Goal: Task Accomplishment & Management: Complete application form

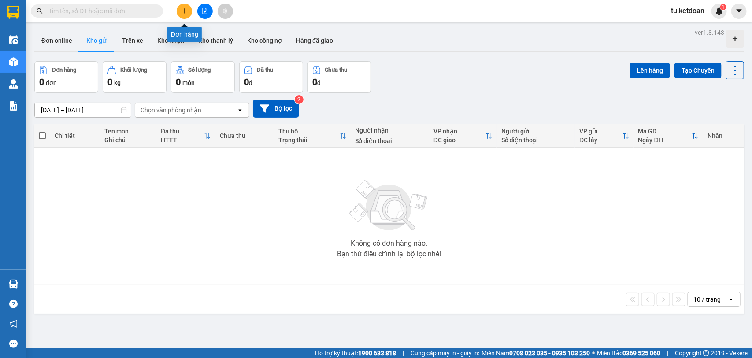
click at [185, 8] on icon "plus" at bounding box center [185, 11] width 6 height 6
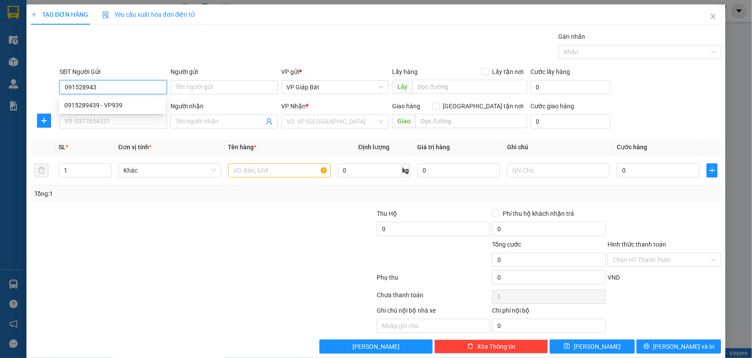
type input "0915289439"
click at [108, 102] on div "0915289439 - VP939" at bounding box center [112, 105] width 96 height 10
type input "VP939"
type input "0915289439"
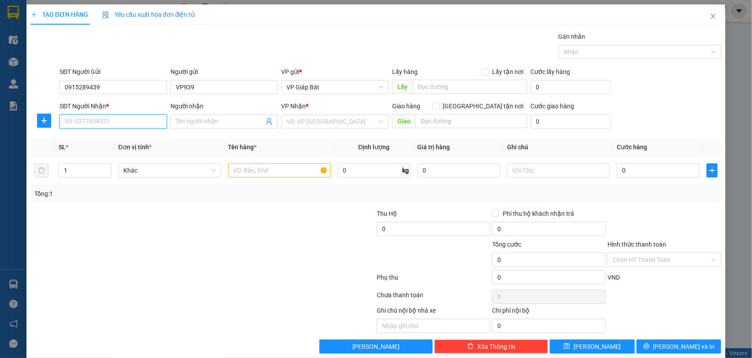
click at [108, 117] on input "SĐT Người Nhận *" at bounding box center [113, 122] width 108 height 14
type input "0943894598"
click at [111, 137] on div "0943894598 - khách" at bounding box center [112, 140] width 96 height 10
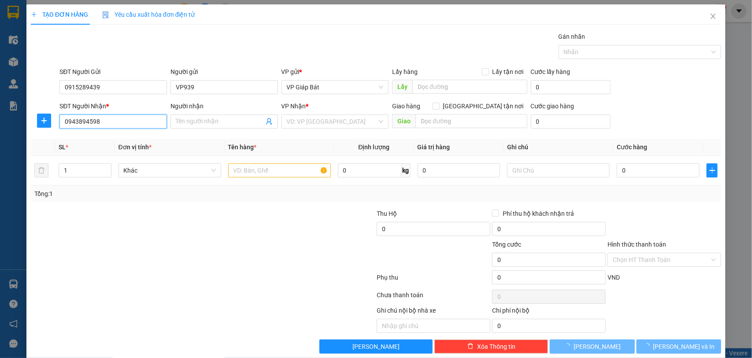
type input "khách"
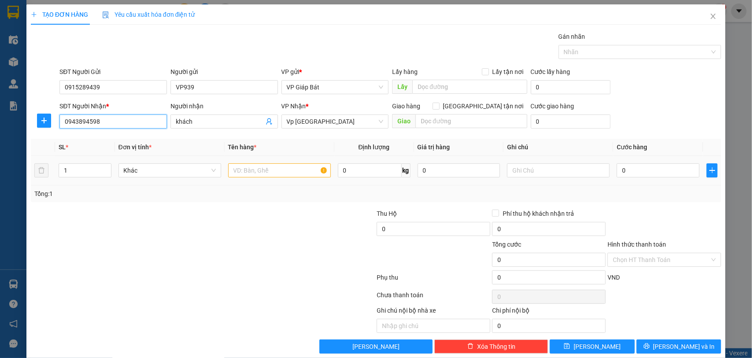
type input "0943894598"
click at [240, 167] on input "text" at bounding box center [279, 170] width 103 height 14
type input "bọc tranh"
click at [649, 175] on input "0" at bounding box center [658, 170] width 83 height 14
type input "5"
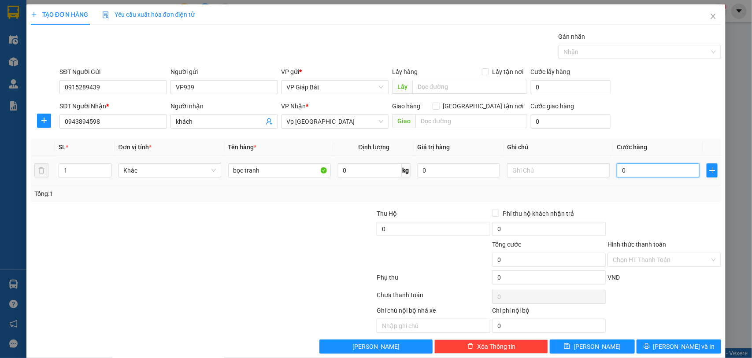
type input "5"
type input "50"
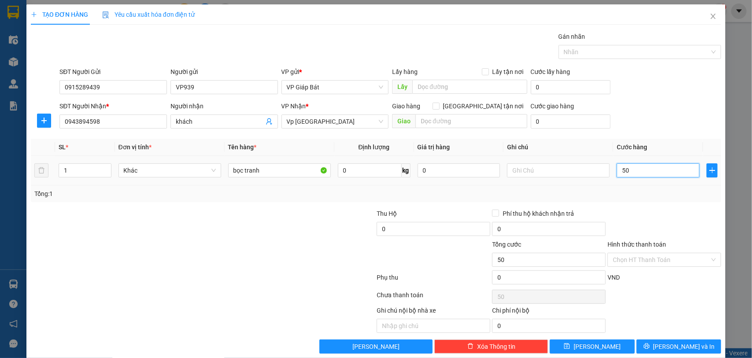
type input "500"
type input "5.000"
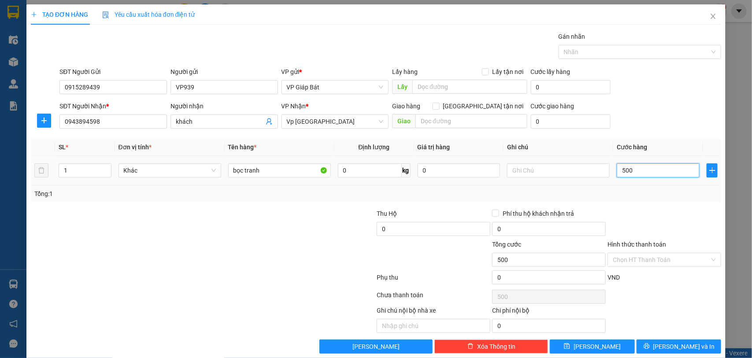
type input "5.000"
type input "50.000"
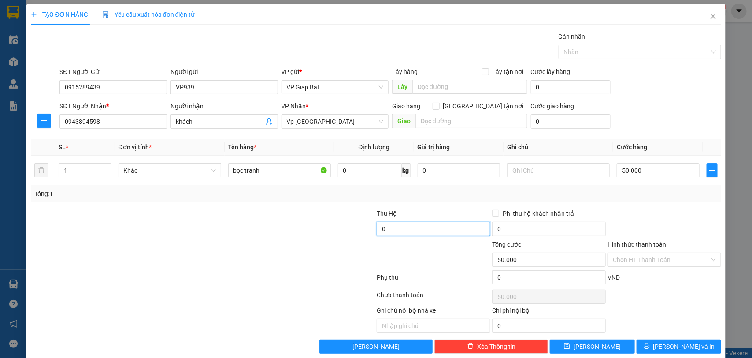
click at [437, 229] on input "0" at bounding box center [434, 229] width 114 height 14
click at [568, 53] on div at bounding box center [636, 52] width 150 height 11
type input "20.000"
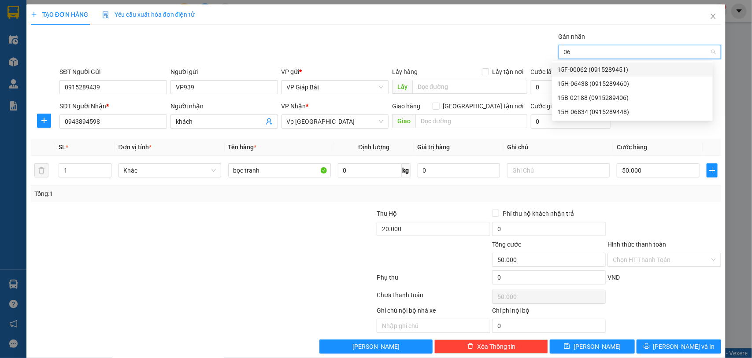
type input "068"
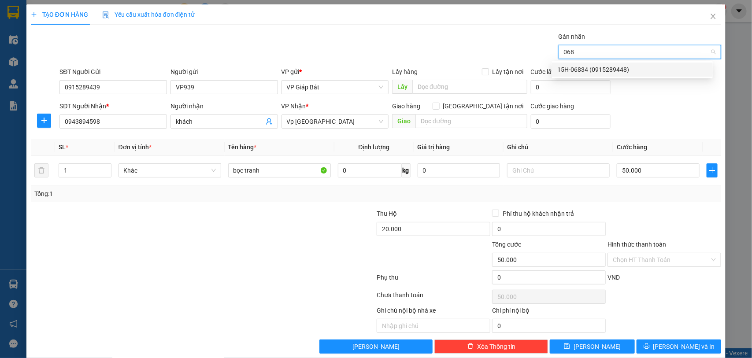
click at [571, 67] on div "15H-06834 (0915289448)" at bounding box center [632, 70] width 150 height 10
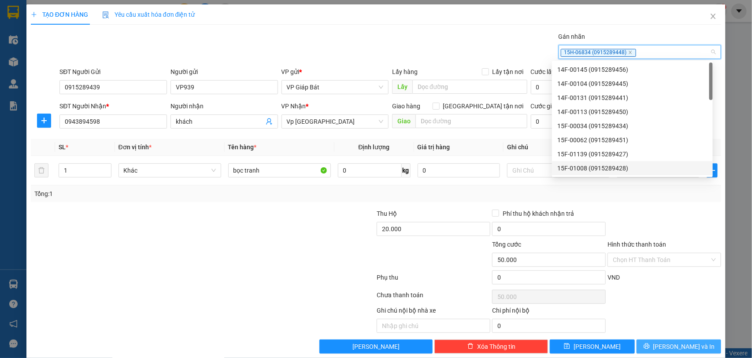
click at [662, 344] on button "[PERSON_NAME] và In" at bounding box center [679, 347] width 85 height 14
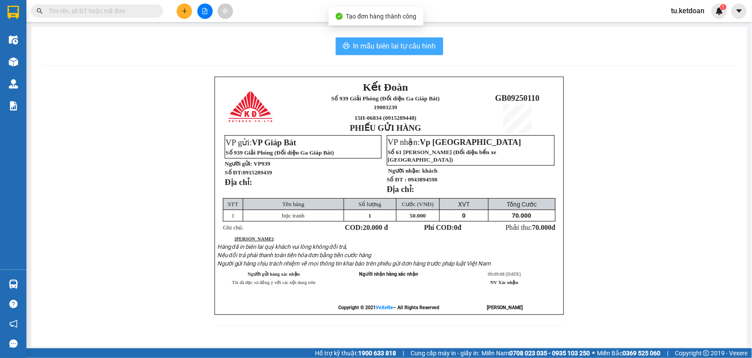
click at [368, 49] on span "In mẫu biên lai tự cấu hình" at bounding box center [394, 46] width 83 height 11
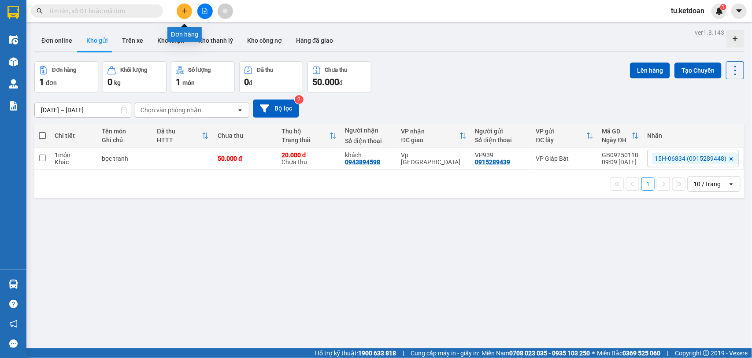
click at [189, 11] on button at bounding box center [184, 11] width 15 height 15
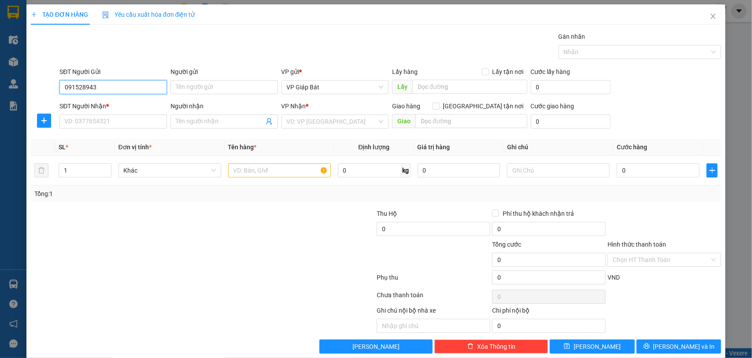
type input "0915289439"
drag, startPoint x: 120, startPoint y: 102, endPoint x: 117, endPoint y: 111, distance: 9.2
click at [120, 103] on div "0915289439 - VP939" at bounding box center [112, 105] width 96 height 10
type input "VP939"
type input "0915289439"
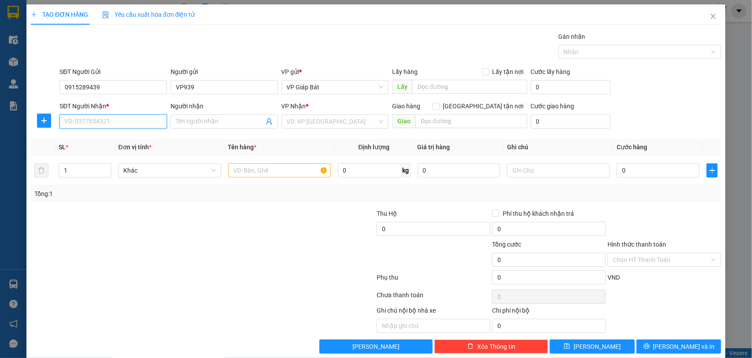
click at [113, 115] on input "SĐT Người Nhận *" at bounding box center [113, 122] width 108 height 14
click at [102, 141] on div "0989207614" at bounding box center [112, 140] width 96 height 10
type input "0989207614"
click at [204, 120] on input "Người nhận" at bounding box center [220, 122] width 88 height 10
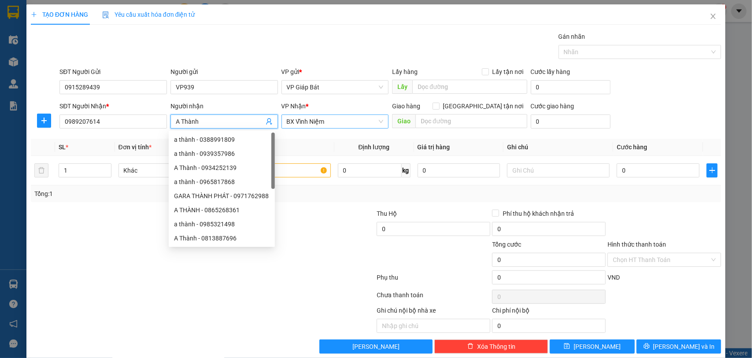
click at [340, 120] on span "BX Vĩnh Niệm" at bounding box center [335, 121] width 97 height 13
type input "A Thành"
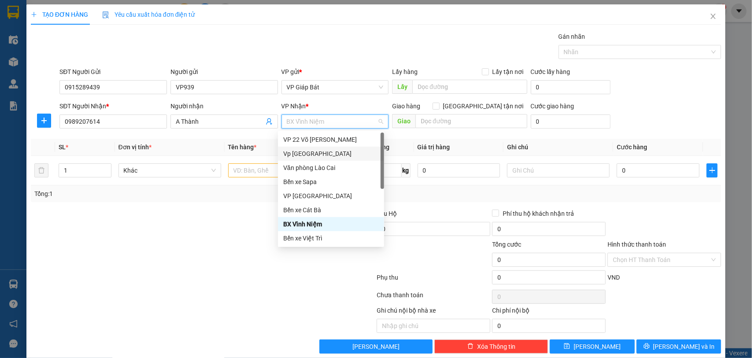
click at [329, 152] on div "Vp [GEOGRAPHIC_DATA]" at bounding box center [331, 154] width 96 height 10
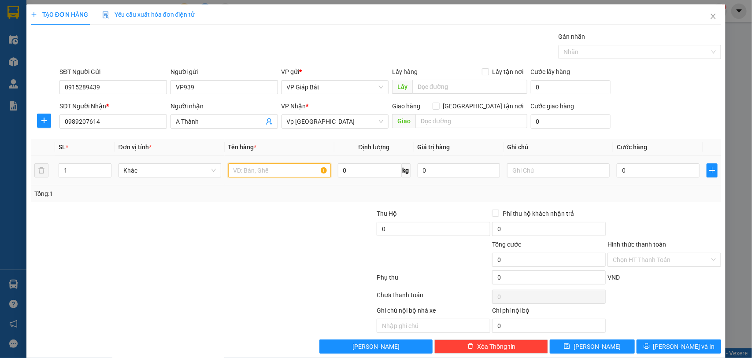
click at [262, 168] on input "text" at bounding box center [279, 170] width 103 height 14
type input "bọc tranh"
click at [617, 174] on input "0" at bounding box center [658, 170] width 83 height 14
type input "5"
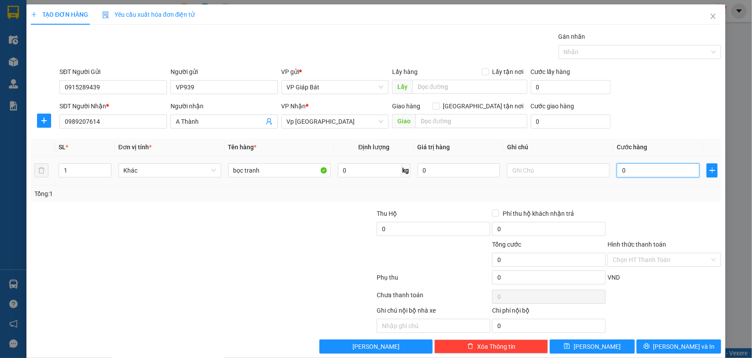
type input "5"
type input "50"
type input "500"
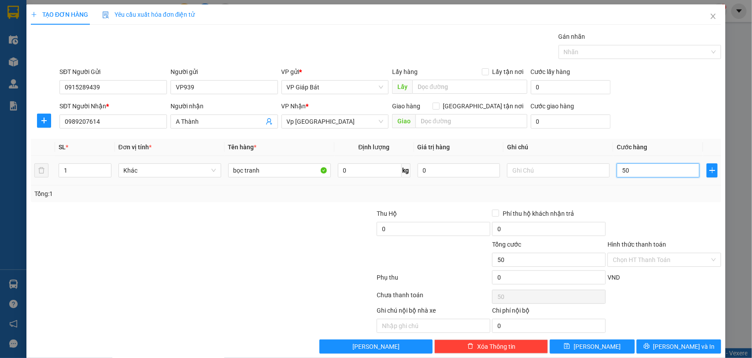
type input "500"
type input "5.000"
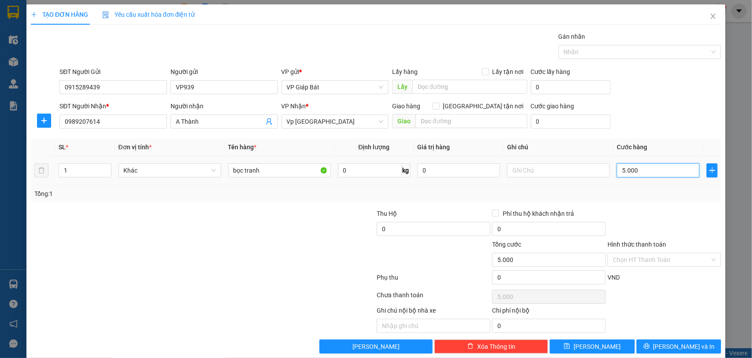
type input "50.000"
click at [602, 53] on div at bounding box center [636, 52] width 150 height 11
type input "50.000"
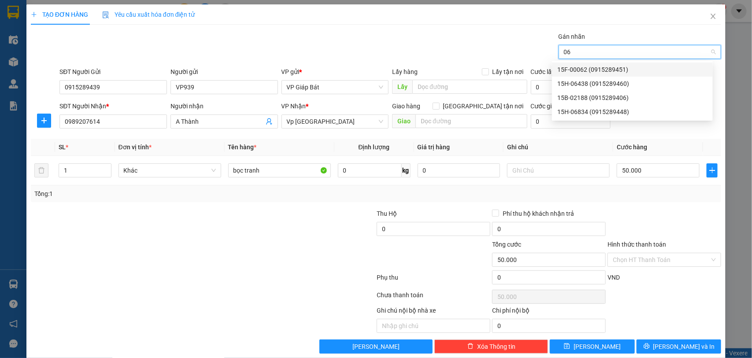
type input "068"
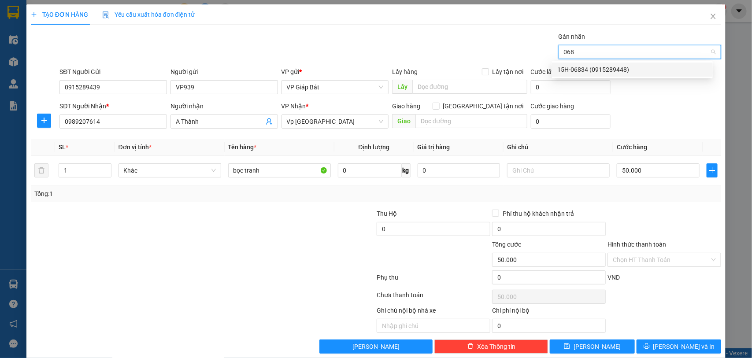
click at [631, 66] on div "15H-06834 (0915289448)" at bounding box center [632, 70] width 150 height 10
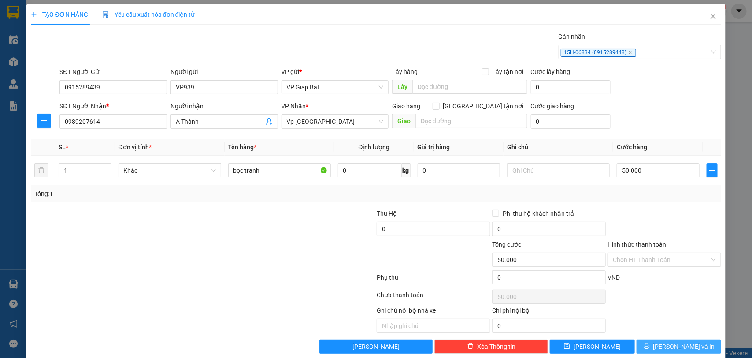
drag, startPoint x: 670, startPoint y: 340, endPoint x: 671, endPoint y: 352, distance: 11.5
click at [670, 342] on div "Transit Pickup Surcharge Ids Transit Deliver Surcharge Ids Transit Deliver Surc…" at bounding box center [376, 193] width 691 height 322
click at [672, 352] on span "[PERSON_NAME] và In" at bounding box center [685, 347] width 62 height 10
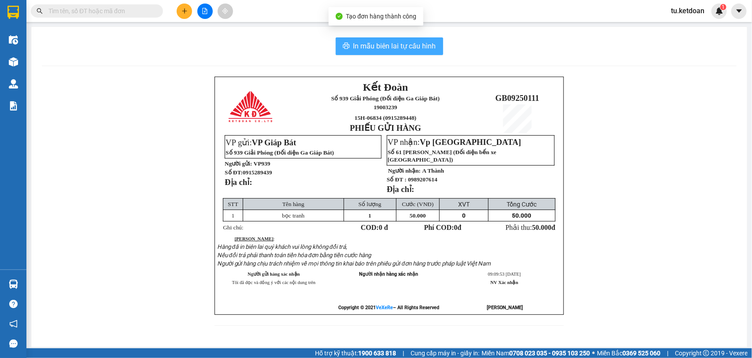
click at [391, 43] on span "In mẫu biên lai tự cấu hình" at bounding box center [394, 46] width 83 height 11
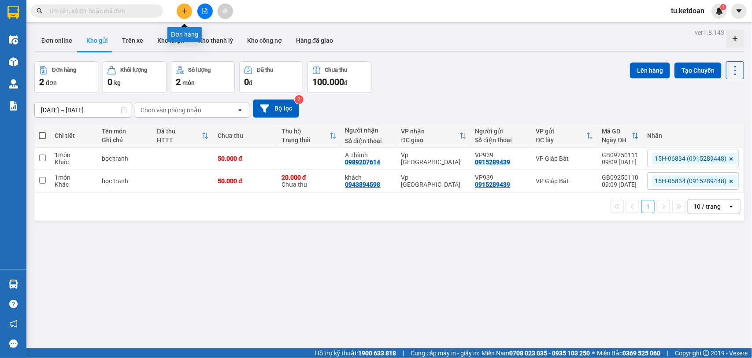
click at [182, 9] on icon "plus" at bounding box center [185, 11] width 6 height 6
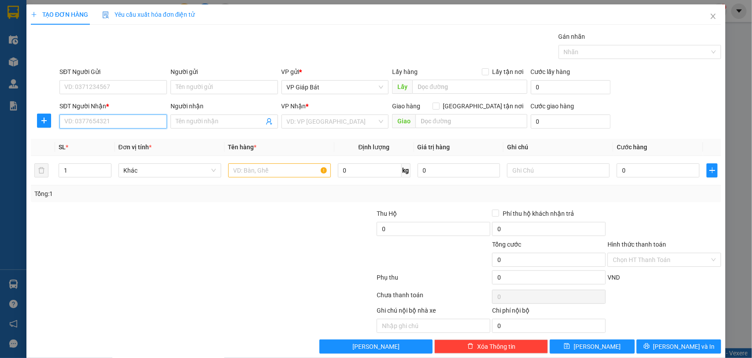
click at [151, 124] on input "SĐT Người Nhận *" at bounding box center [113, 122] width 108 height 14
click at [106, 141] on div "0869048898 - khuê" at bounding box center [112, 140] width 96 height 10
type input "0869048898"
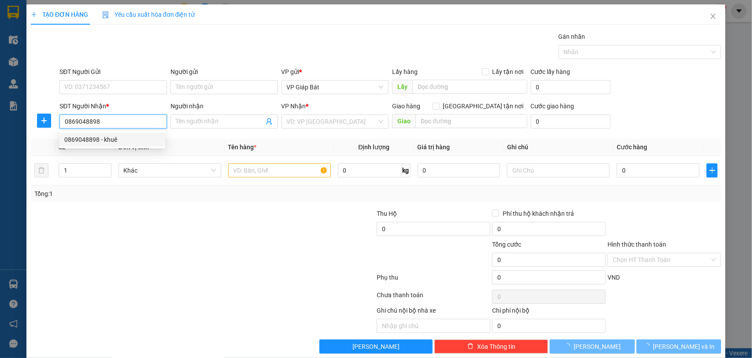
type input "khuê"
type input "260 văn cao"
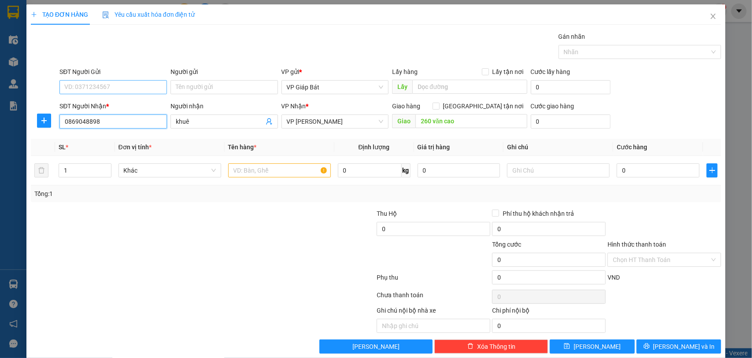
type input "0869048898"
click at [135, 92] on input "SĐT Người Gửi" at bounding box center [113, 87] width 108 height 14
click at [135, 106] on div "0965010384 - kiwi" at bounding box center [112, 105] width 96 height 10
type input "0965010384"
type input "kiwi"
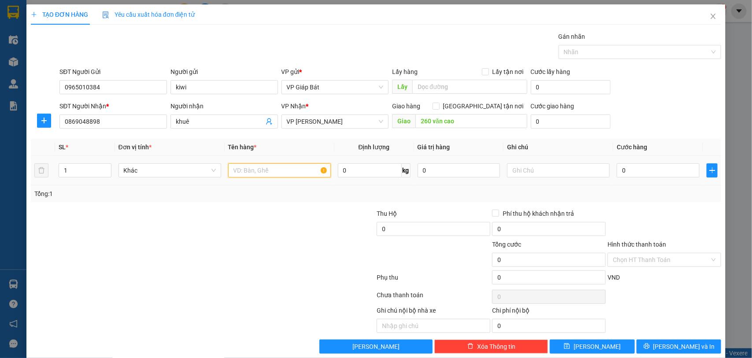
click at [250, 178] on input "text" at bounding box center [279, 170] width 103 height 14
type input "hộp"
click at [648, 173] on input "0" at bounding box center [658, 170] width 83 height 14
type input "5"
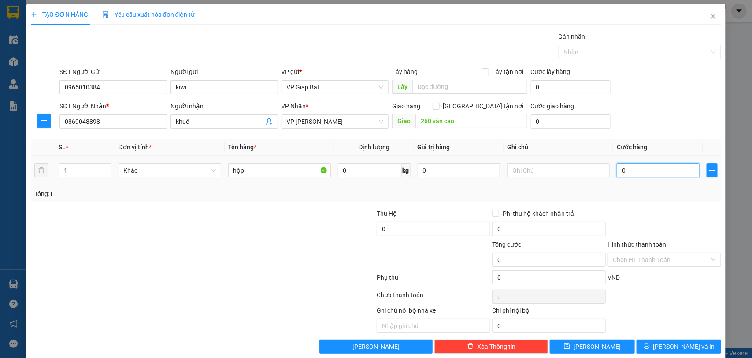
type input "5"
type input "50"
type input "500"
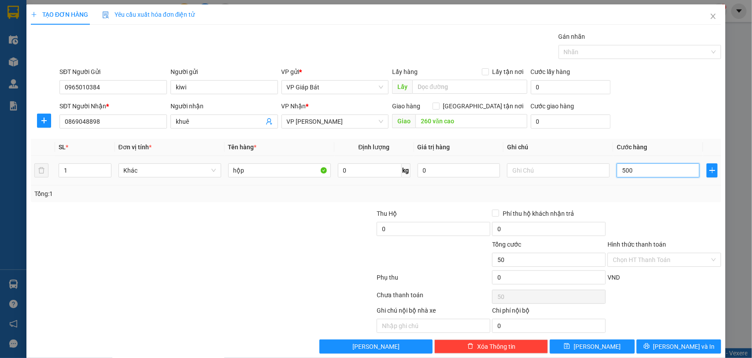
type input "500"
type input "5.000"
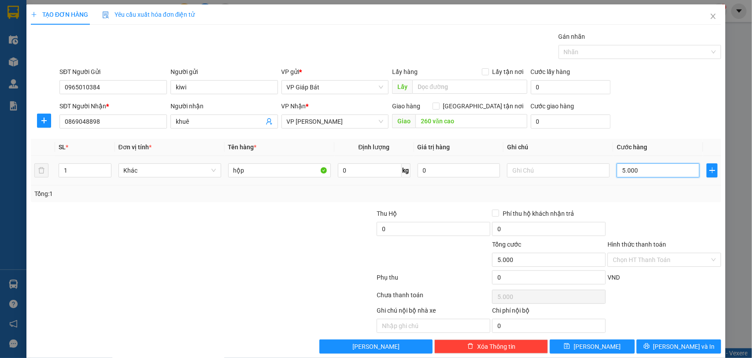
type input "50.000"
click at [631, 45] on div "Nhãn" at bounding box center [640, 52] width 163 height 14
type input "50.000"
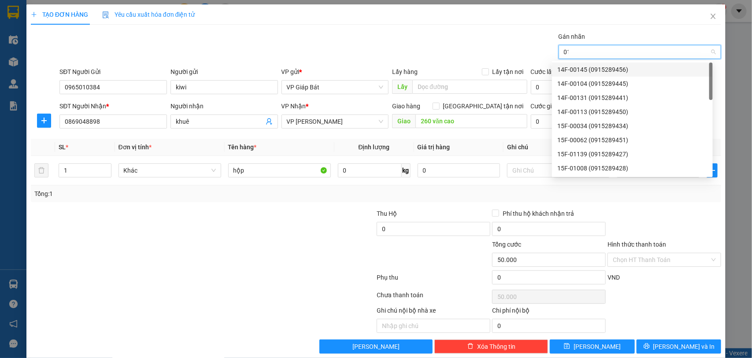
type input "015"
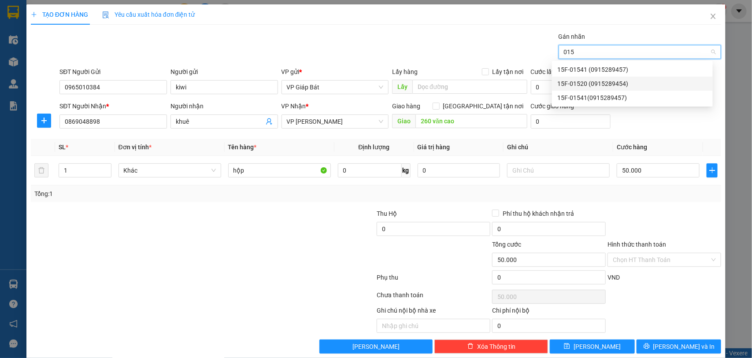
click at [583, 84] on div "15F-01520 (0915289454)" at bounding box center [632, 84] width 150 height 10
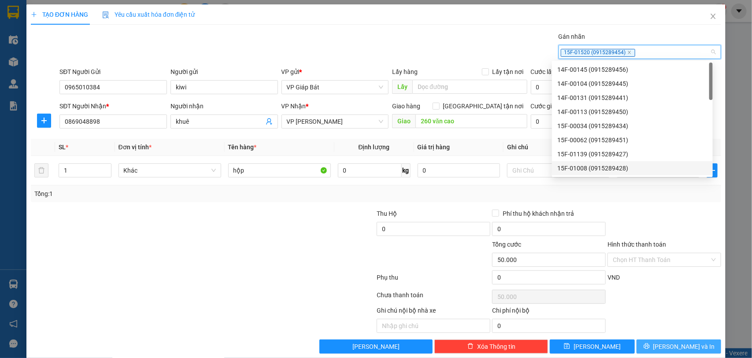
drag, startPoint x: 664, startPoint y: 346, endPoint x: 659, endPoint y: 339, distance: 8.5
click at [666, 346] on span "[PERSON_NAME] và In" at bounding box center [685, 347] width 62 height 10
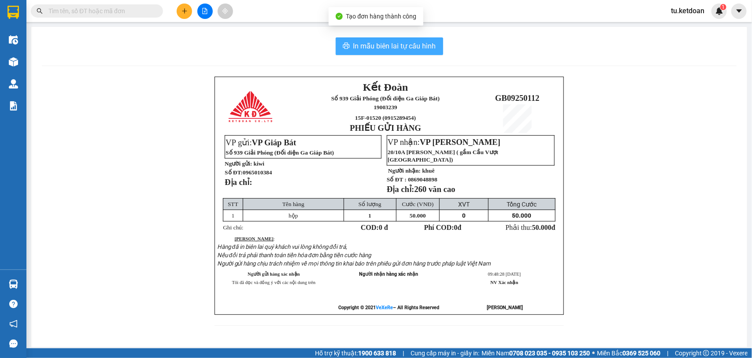
click at [419, 45] on span "In mẫu biên lai tự cấu hình" at bounding box center [394, 46] width 83 height 11
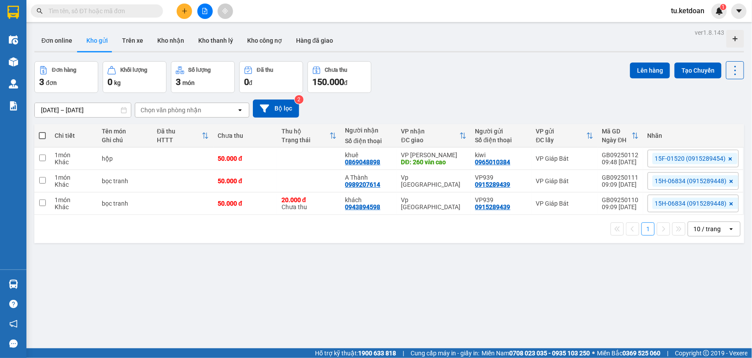
click at [729, 159] on icon at bounding box center [731, 159] width 4 height 4
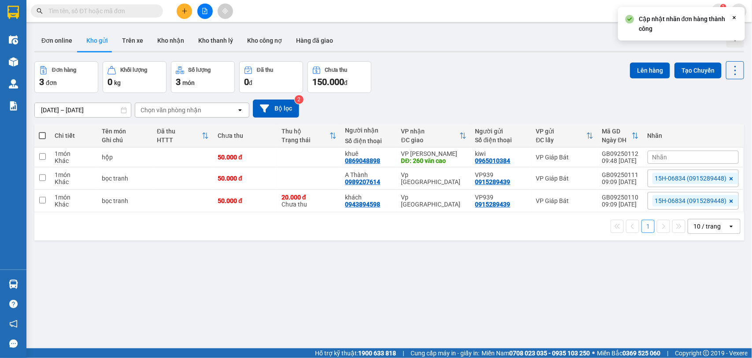
click at [721, 159] on div "Nhãn" at bounding box center [693, 157] width 91 height 13
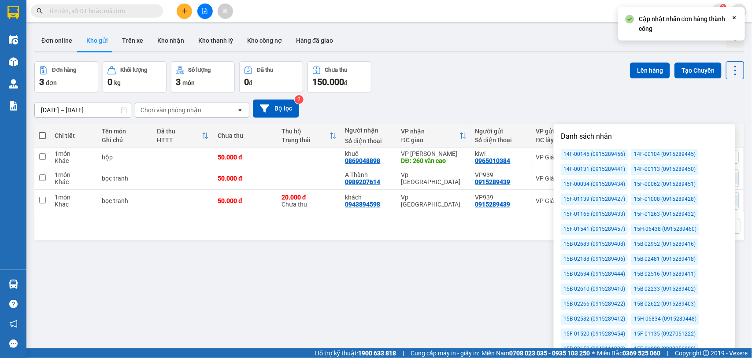
click at [612, 170] on div "14F-00131 (0915289441)" at bounding box center [594, 169] width 67 height 11
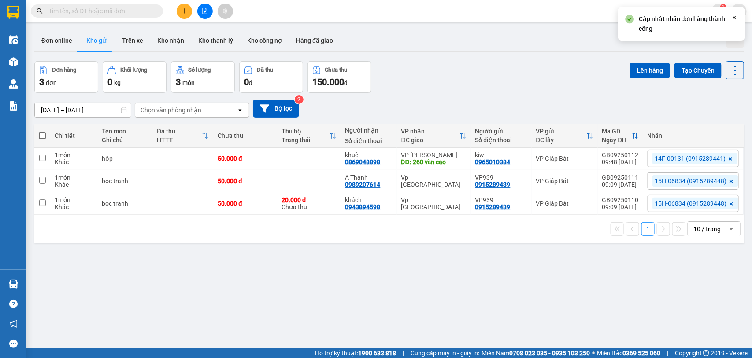
click at [517, 104] on div "[DATE] – [DATE] Press the down arrow key to interact with the calendar and sele…" at bounding box center [389, 109] width 710 height 18
click at [182, 9] on icon "plus" at bounding box center [185, 11] width 6 height 6
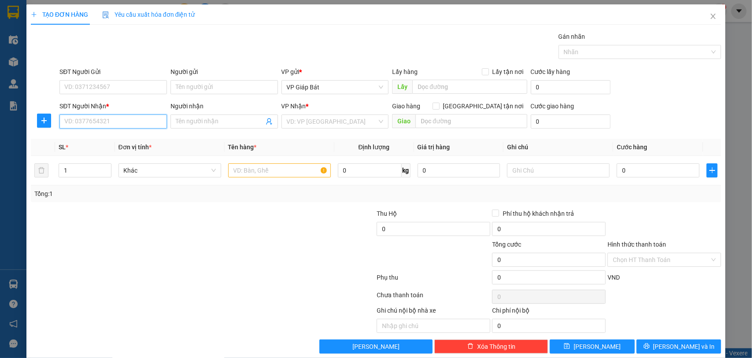
click at [124, 119] on input "SĐT Người Nhận *" at bounding box center [113, 122] width 108 height 14
type input "0981986999"
click at [104, 137] on div "0981986999 - huyền" at bounding box center [112, 140] width 96 height 10
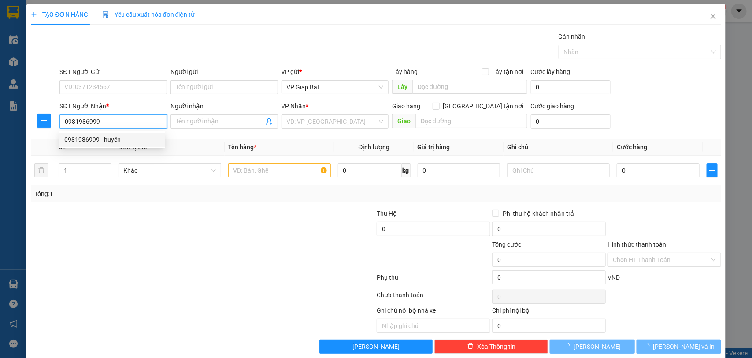
type input "huyền"
type input "VP AN DƯƠNG 0915289447"
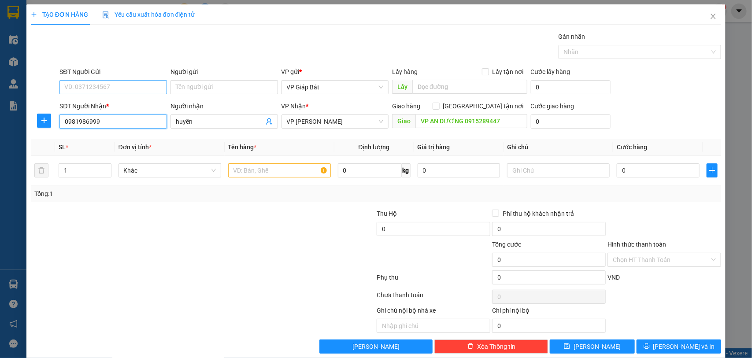
type input "0981986999"
click at [127, 89] on input "SĐT Người Gửi" at bounding box center [113, 87] width 108 height 14
click at [126, 108] on div "0915289439 - VP939" at bounding box center [112, 105] width 96 height 10
type input "0915289439"
type input "VP939"
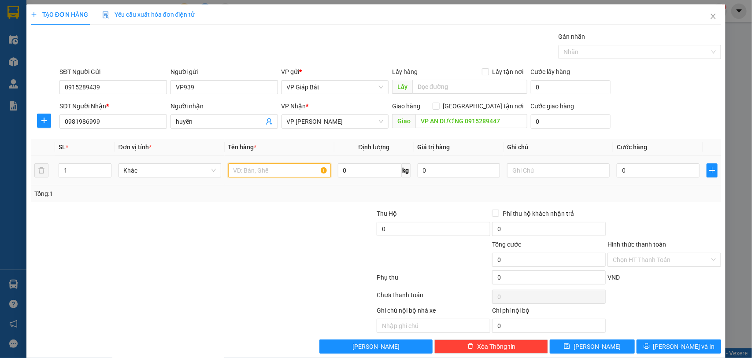
click at [280, 175] on input "text" at bounding box center [279, 170] width 103 height 14
type input "xốp"
click at [631, 177] on input "0" at bounding box center [658, 170] width 83 height 14
type input "8"
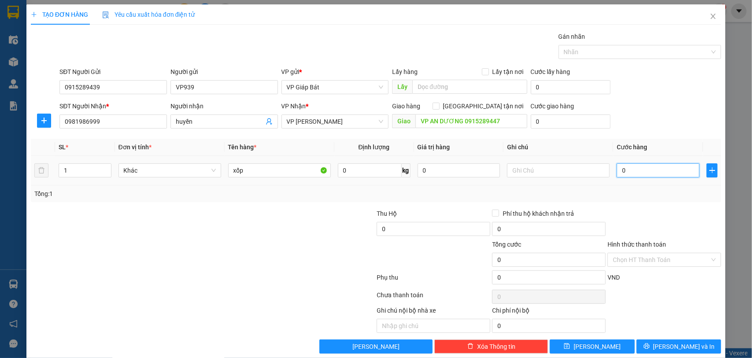
type input "8"
type input "80"
type input "800"
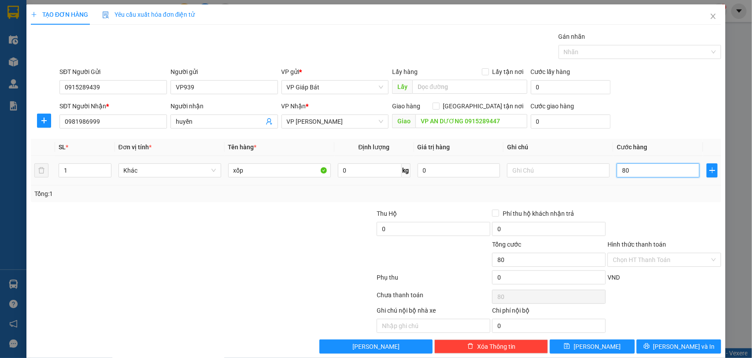
type input "800"
type input "8.000"
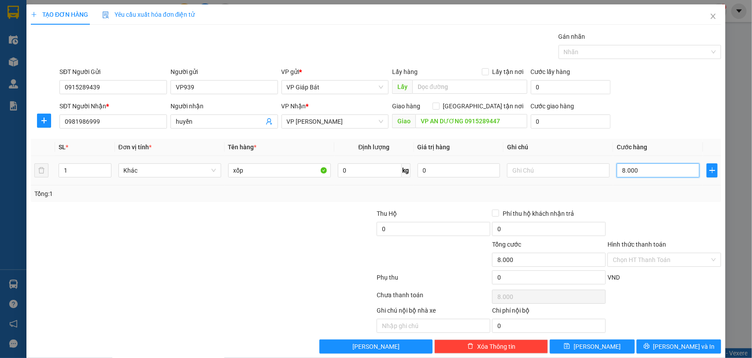
type input "80.000"
click at [603, 52] on div at bounding box center [636, 52] width 150 height 11
type input "80.000"
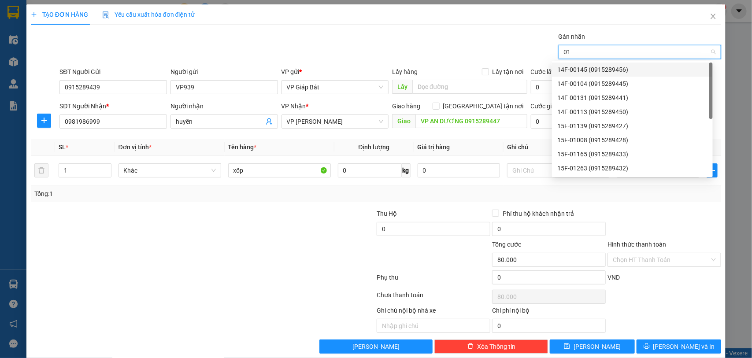
type input "015"
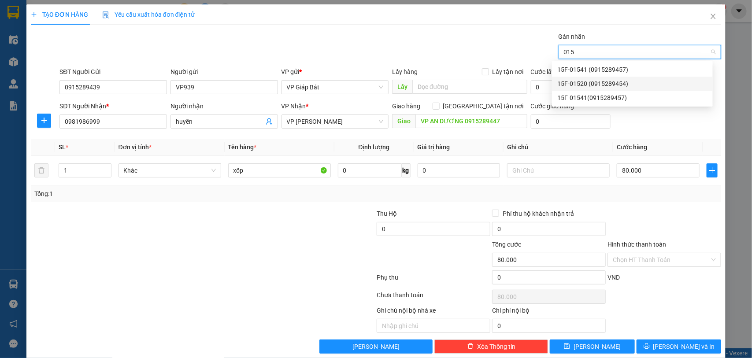
click at [594, 84] on div "15F-01520 (0915289454)" at bounding box center [632, 84] width 150 height 10
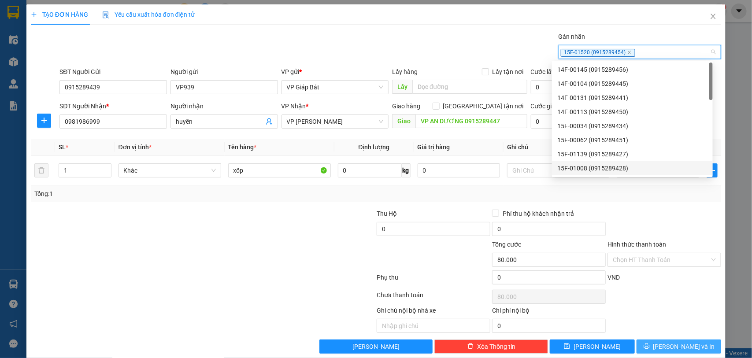
click at [679, 349] on span "[PERSON_NAME] và In" at bounding box center [685, 347] width 62 height 10
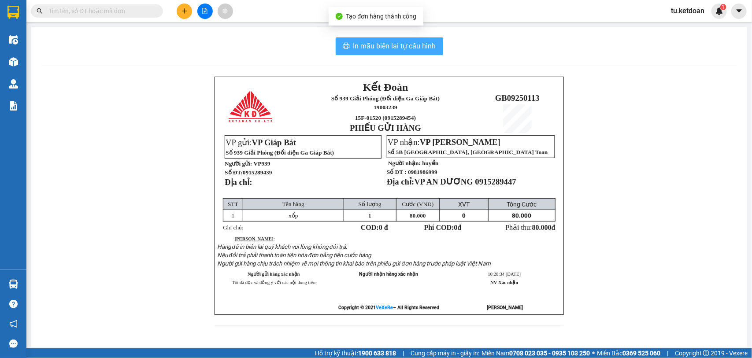
click at [394, 45] on span "In mẫu biên lai tự cấu hình" at bounding box center [394, 46] width 83 height 11
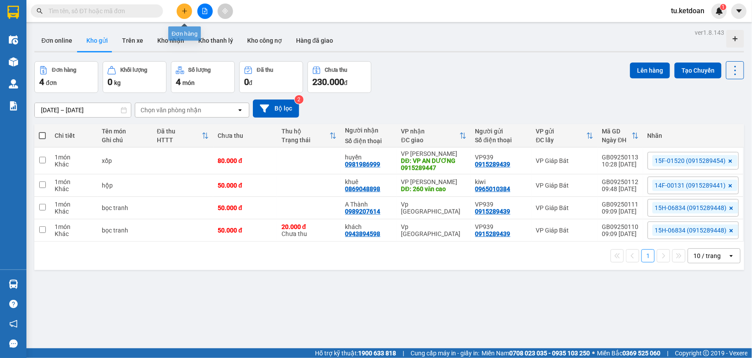
click at [186, 8] on icon "plus" at bounding box center [185, 11] width 6 height 6
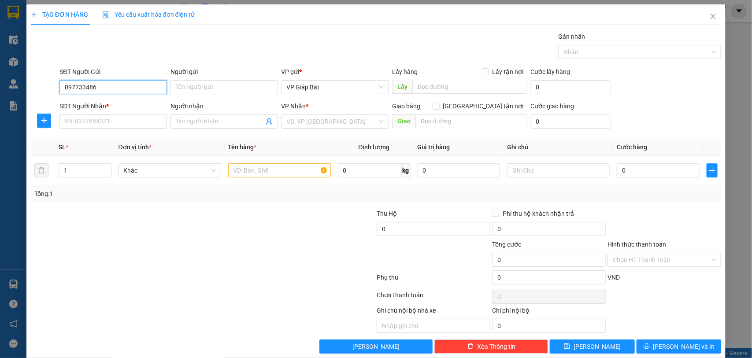
type input "0977334863"
click at [134, 104] on div "0977334863 - khách" at bounding box center [112, 105] width 96 height 10
type input "khách"
type input "0977334863"
click at [100, 128] on input "SĐT Người Nhận *" at bounding box center [113, 122] width 108 height 14
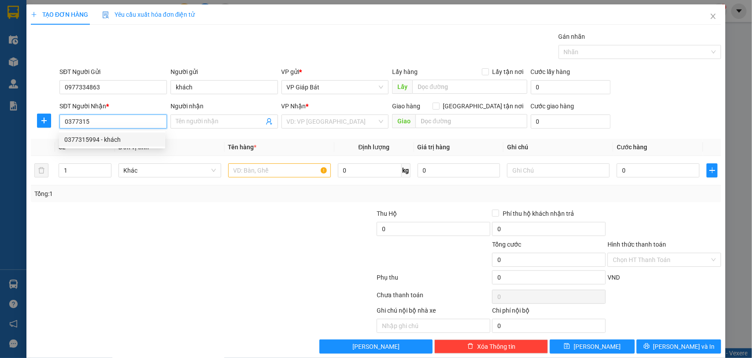
click at [111, 140] on div "0377315994 - khách" at bounding box center [112, 140] width 96 height 10
type input "0377315994"
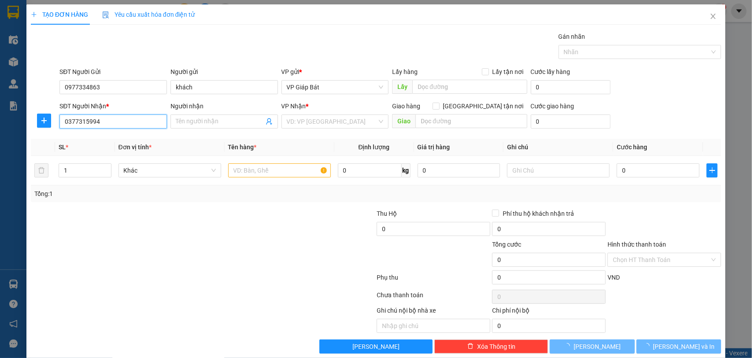
type input "khách"
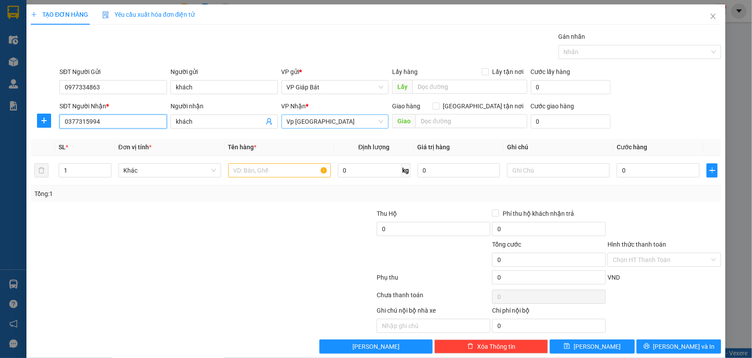
click at [306, 120] on span "Vp [GEOGRAPHIC_DATA]" at bounding box center [335, 121] width 97 height 13
type input "0377315994"
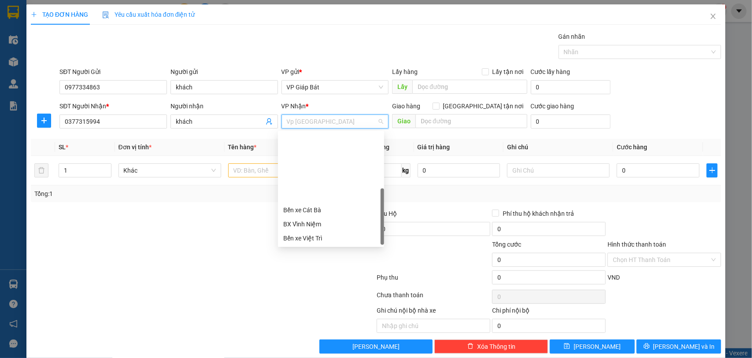
scroll to position [84, 0]
click at [319, 239] on div "VP [PERSON_NAME]" at bounding box center [331, 239] width 96 height 10
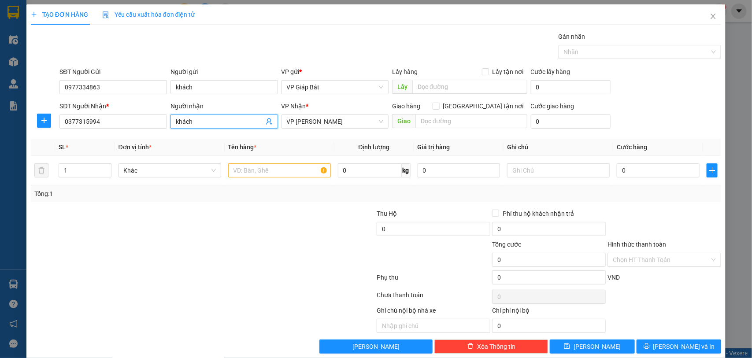
click at [201, 126] on input "khách" at bounding box center [220, 122] width 88 height 10
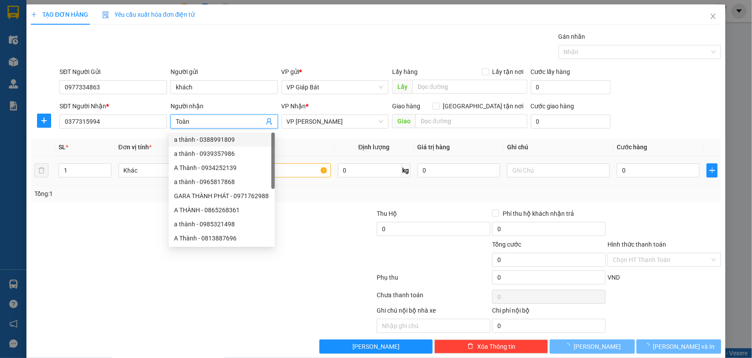
type input "Toàn"
click at [305, 171] on input "text" at bounding box center [279, 170] width 103 height 14
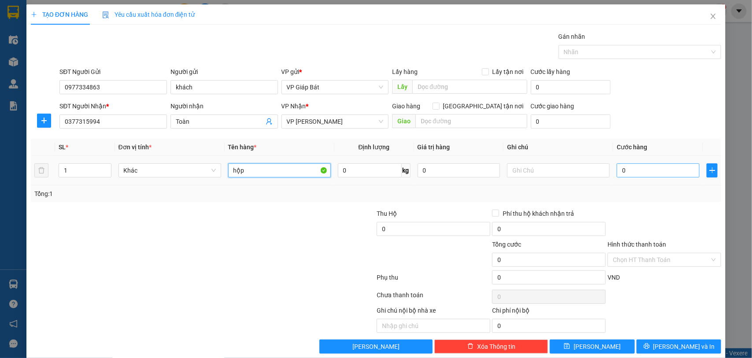
type input "hộp"
click at [638, 170] on input "0" at bounding box center [658, 170] width 83 height 14
type input "5"
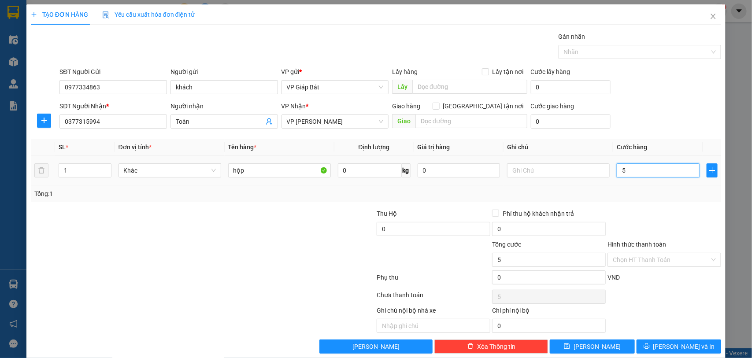
type input "50"
type input "500"
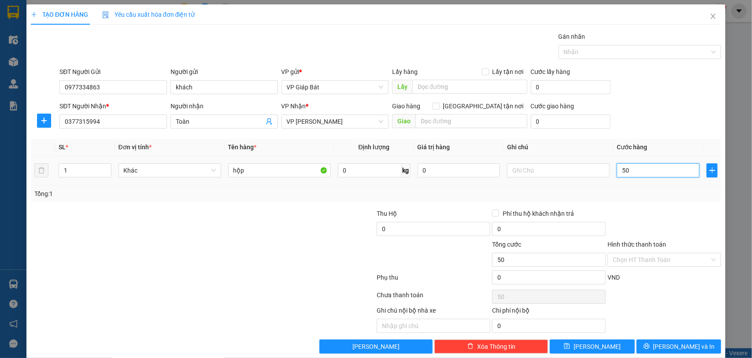
type input "500"
type input "5.000"
type input "50.000"
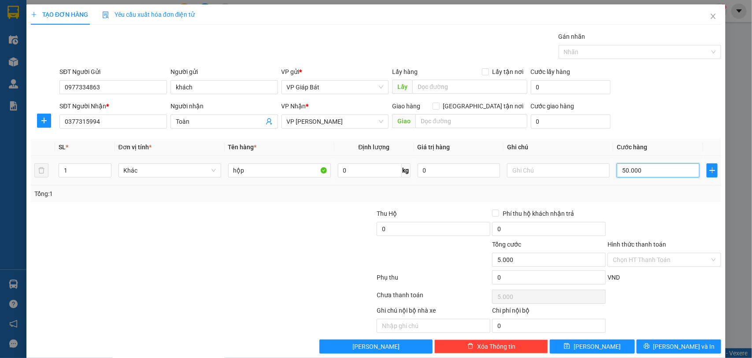
type input "50.000"
click at [634, 260] on input "Hình thức thanh toán" at bounding box center [661, 259] width 97 height 13
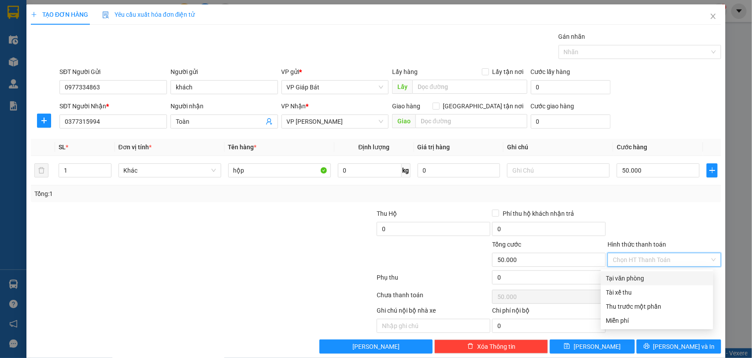
click at [631, 278] on div "Tại văn phòng" at bounding box center [657, 279] width 102 height 10
type input "0"
click at [603, 53] on div at bounding box center [636, 52] width 150 height 11
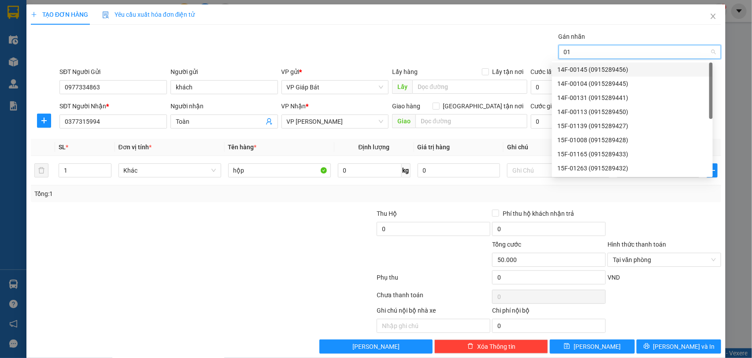
type input "015"
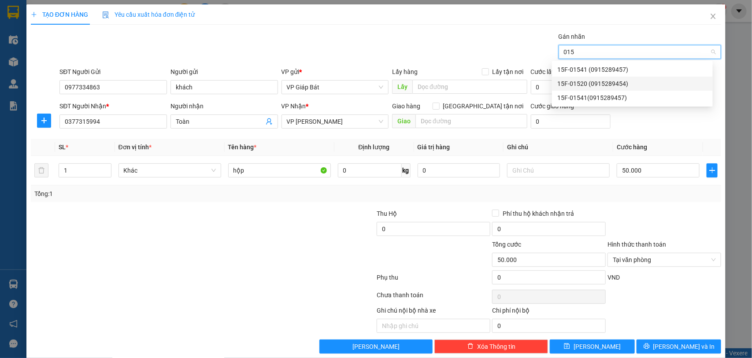
click at [600, 81] on div "15F-01520 (0915289454)" at bounding box center [632, 84] width 150 height 10
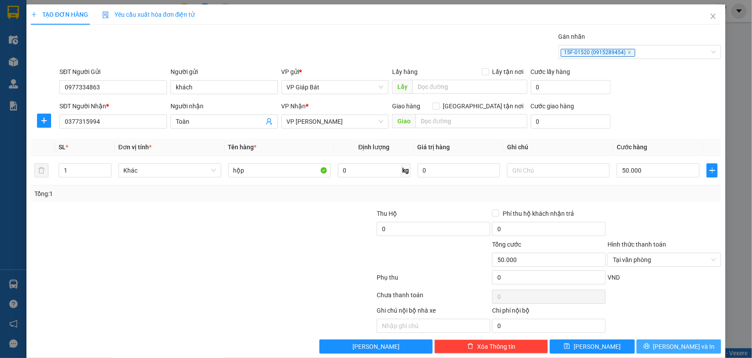
click at [661, 349] on button "[PERSON_NAME] và In" at bounding box center [679, 347] width 85 height 14
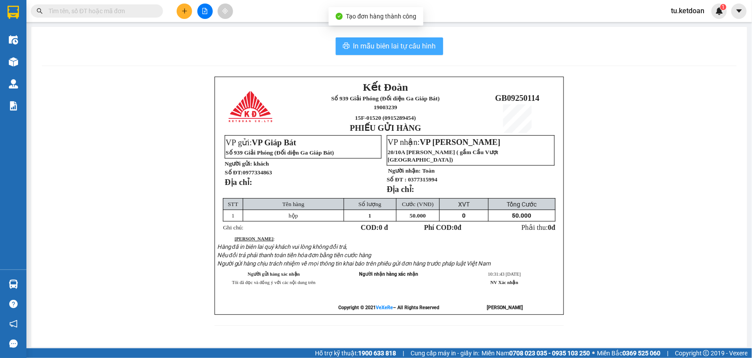
click at [406, 45] on span "In mẫu biên lai tự cấu hình" at bounding box center [394, 46] width 83 height 11
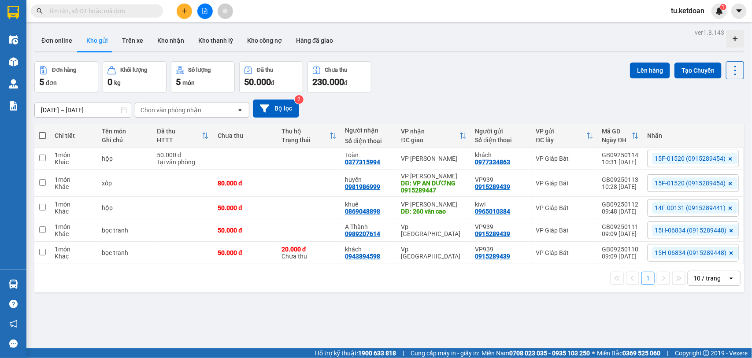
click at [102, 12] on input "text" at bounding box center [100, 11] width 104 height 10
click at [185, 9] on icon "plus" at bounding box center [185, 11] width 6 height 6
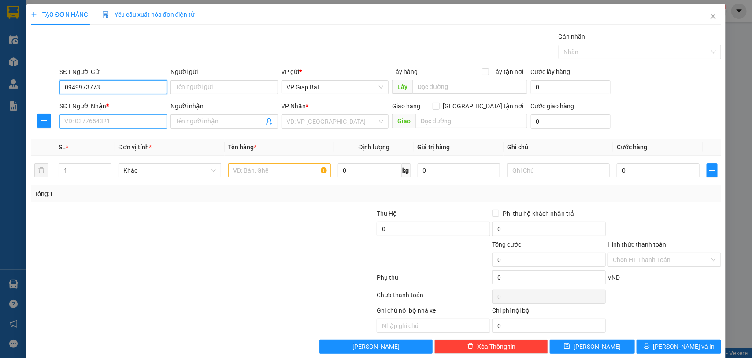
type input "0949973773"
click at [117, 126] on input "SĐT Người Nhận *" at bounding box center [113, 122] width 108 height 14
type input "0941065339"
click at [211, 120] on input "Người nhận" at bounding box center [220, 122] width 88 height 10
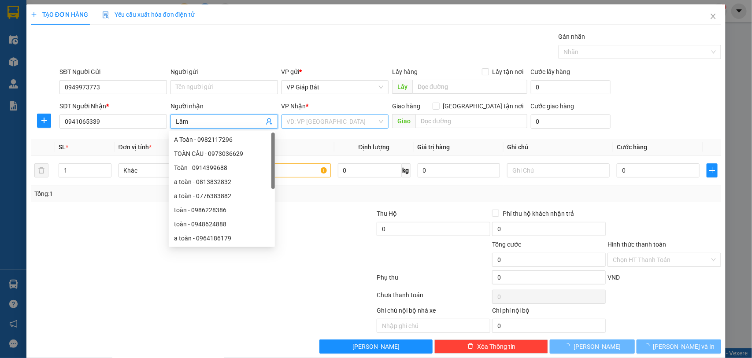
type input "Lâm"
click at [308, 122] on input "search" at bounding box center [332, 121] width 91 height 13
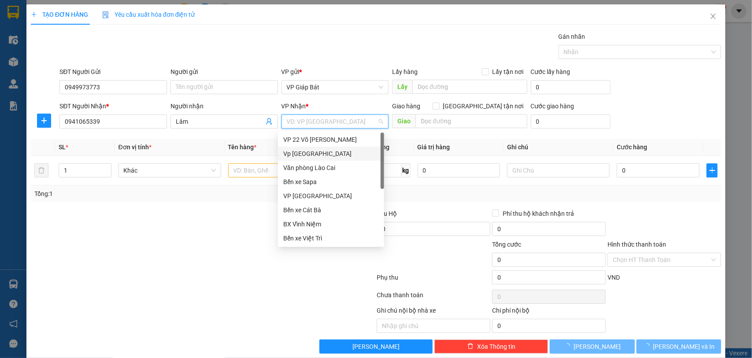
click at [312, 151] on div "Vp [GEOGRAPHIC_DATA]" at bounding box center [331, 154] width 96 height 10
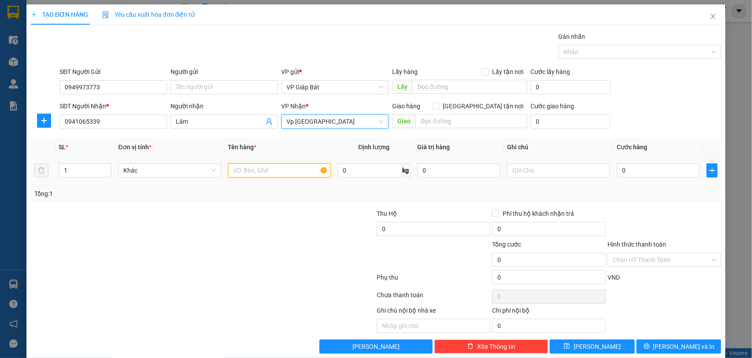
click at [244, 175] on input "text" at bounding box center [279, 170] width 103 height 14
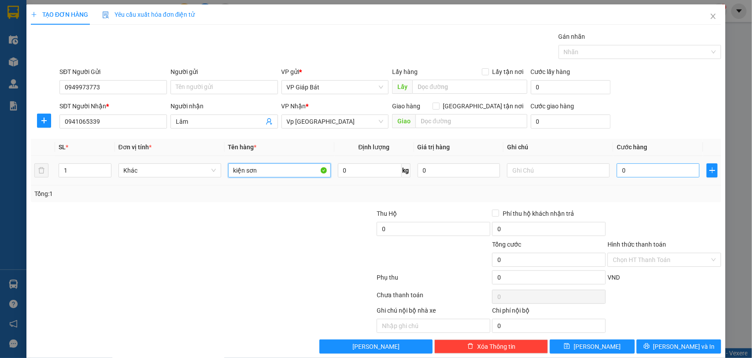
type input "kiện sơn"
click at [644, 173] on input "0" at bounding box center [658, 170] width 83 height 14
type input "5"
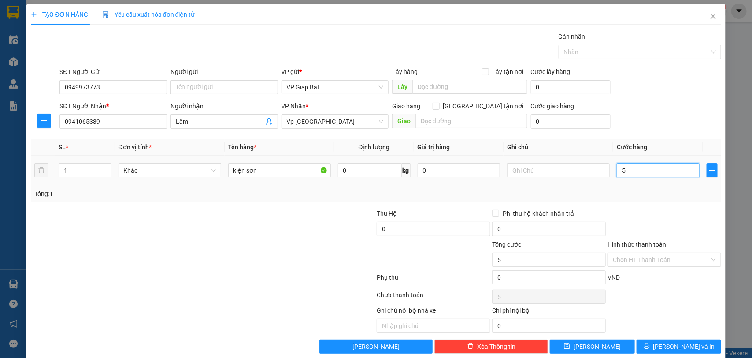
type input "50"
type input "500"
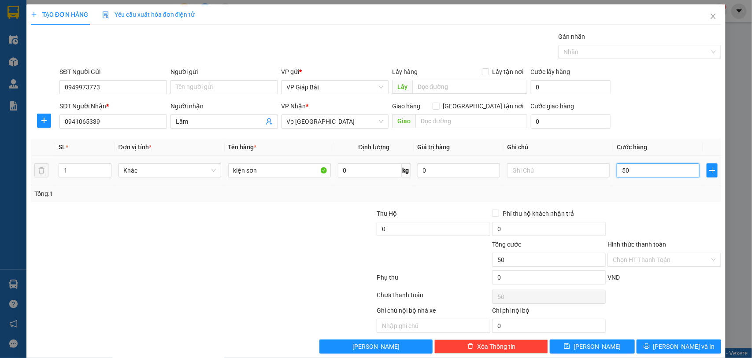
type input "500"
type input "5.000"
type input "50.000"
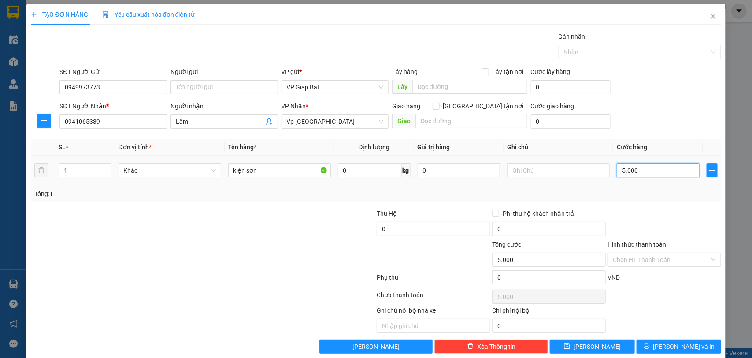
type input "50.000"
click at [648, 265] on input "Hình thức thanh toán" at bounding box center [661, 259] width 97 height 13
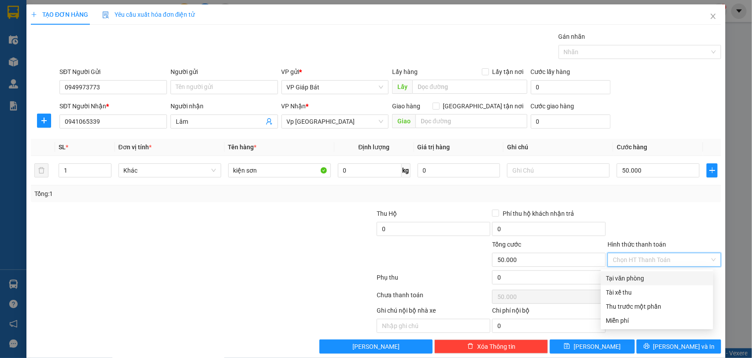
click at [633, 280] on div "Tại văn phòng" at bounding box center [657, 279] width 102 height 10
type input "0"
click at [597, 54] on div at bounding box center [636, 52] width 150 height 11
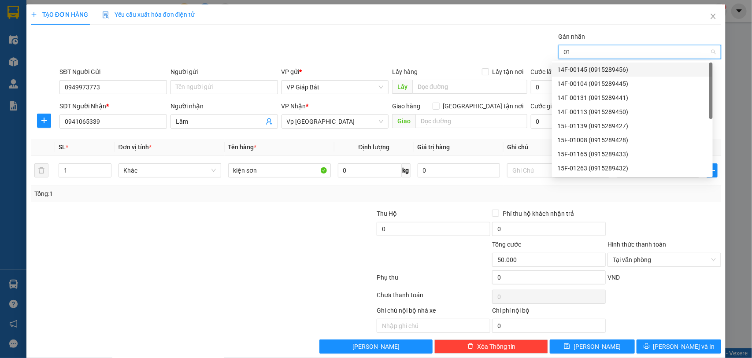
type input "015"
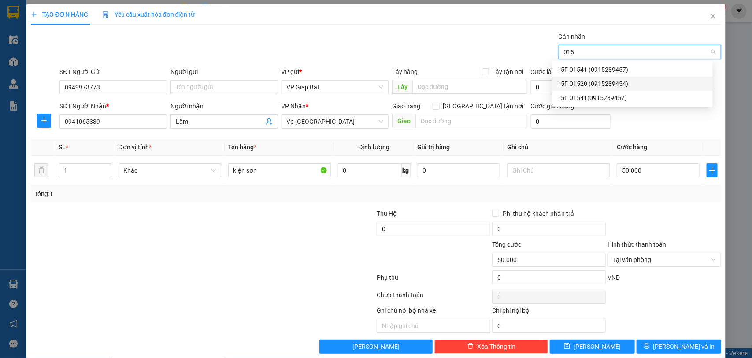
click at [587, 81] on div "15F-01520 (0915289454)" at bounding box center [632, 84] width 150 height 10
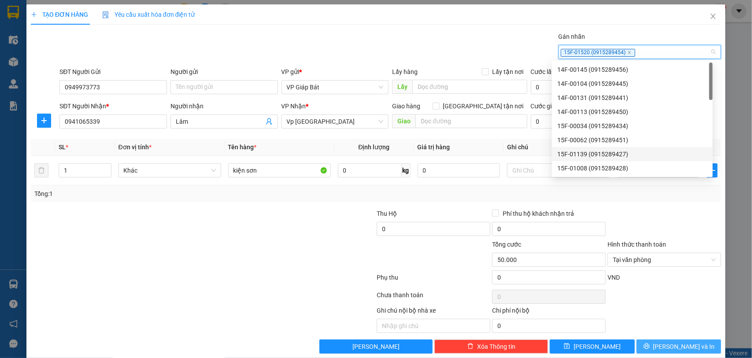
click at [670, 348] on span "[PERSON_NAME] và In" at bounding box center [685, 347] width 62 height 10
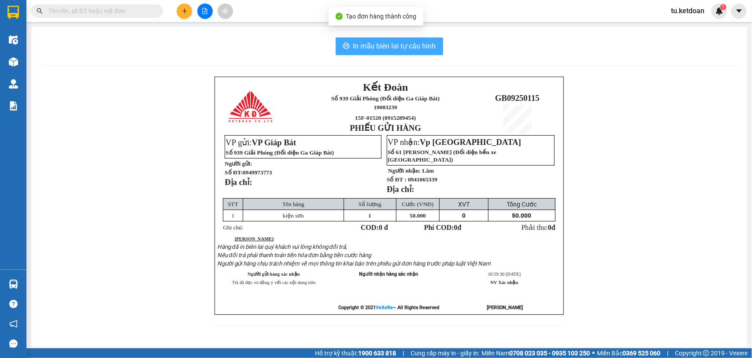
click at [420, 46] on span "In mẫu biên lai tự cấu hình" at bounding box center [394, 46] width 83 height 11
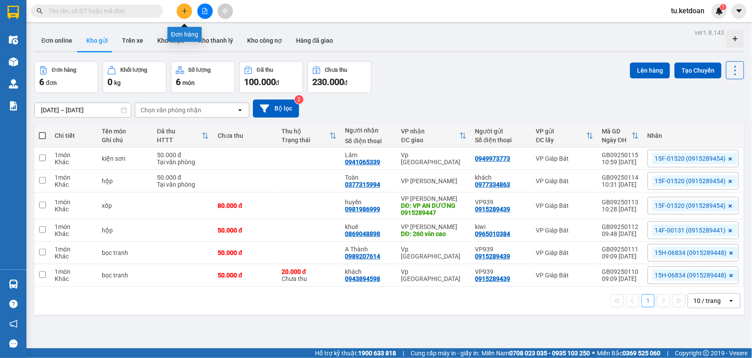
click at [186, 14] on icon "plus" at bounding box center [185, 11] width 6 height 6
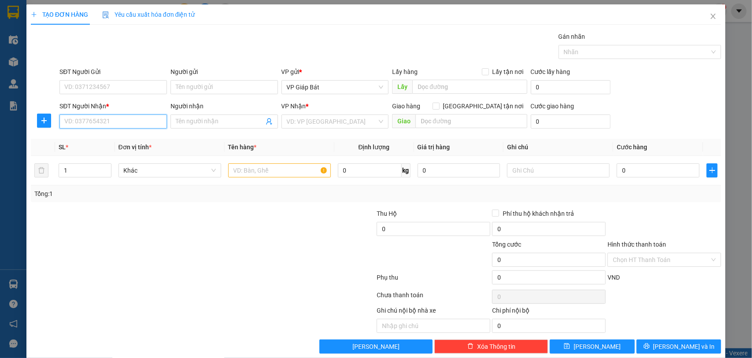
click at [116, 117] on input "SĐT Người Nhận *" at bounding box center [113, 122] width 108 height 14
click at [97, 140] on div "0789252982 - [PERSON_NAME]" at bounding box center [112, 140] width 96 height 10
type input "0789252982"
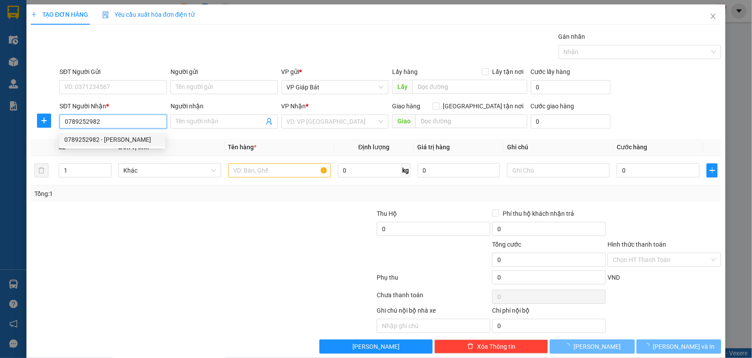
type input "[PERSON_NAME]"
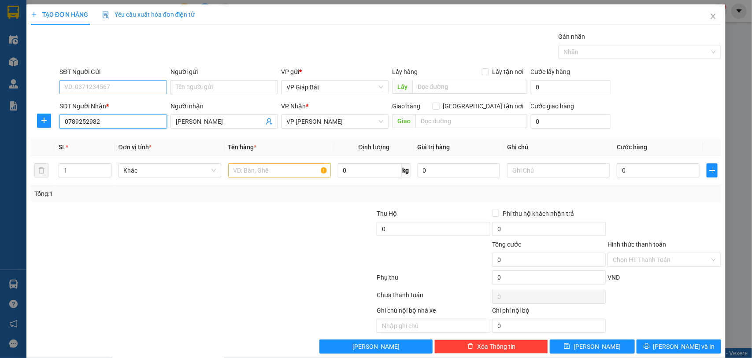
type input "0789252982"
click at [103, 84] on input "SĐT Người Gửi" at bounding box center [113, 87] width 108 height 14
click at [105, 104] on div "0983410370 - Chị Thơ" at bounding box center [112, 105] width 96 height 10
type input "0983410370"
type input "Chị Thơ"
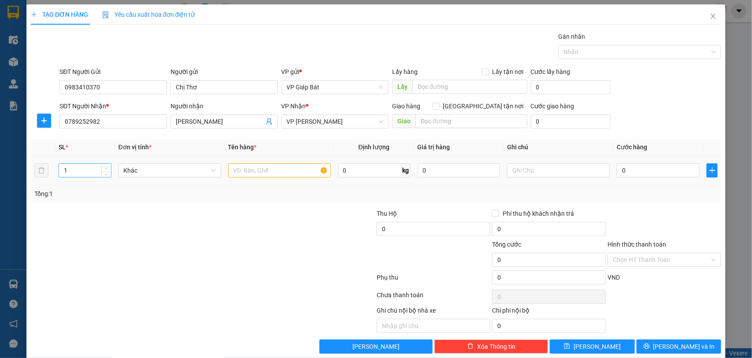
type input "2"
drag, startPoint x: 107, startPoint y: 164, endPoint x: 176, endPoint y: 173, distance: 70.1
click at [107, 164] on span "Increase Value" at bounding box center [106, 167] width 10 height 7
click at [270, 170] on input "text" at bounding box center [279, 170] width 103 height 14
type input "xốp"
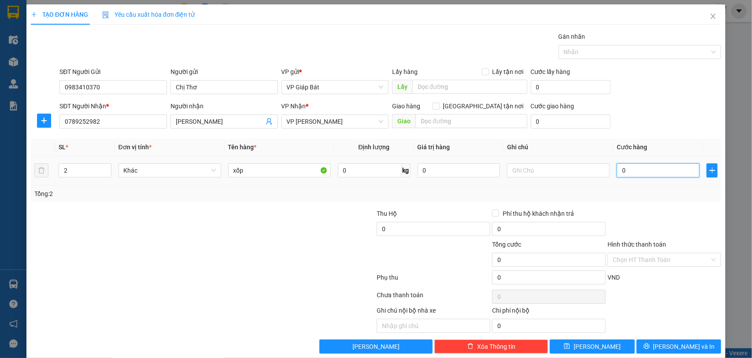
click at [646, 175] on input "0" at bounding box center [658, 170] width 83 height 14
type input "1"
type input "10"
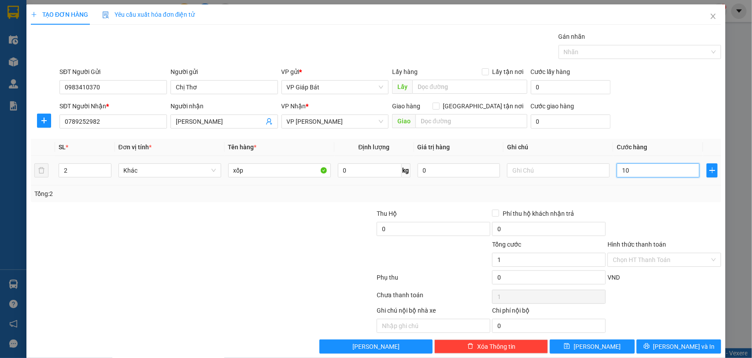
type input "10"
type input "100"
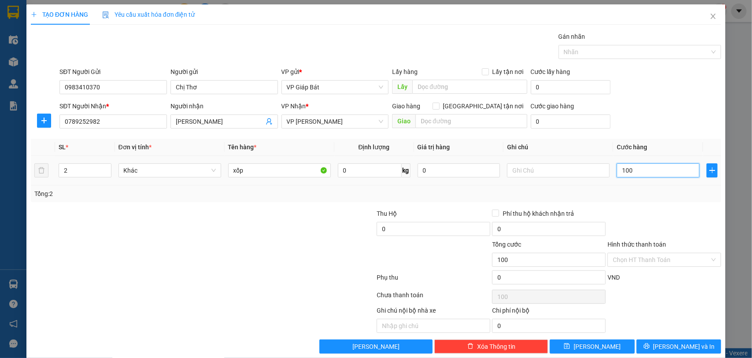
type input "1.000"
type input "10.000"
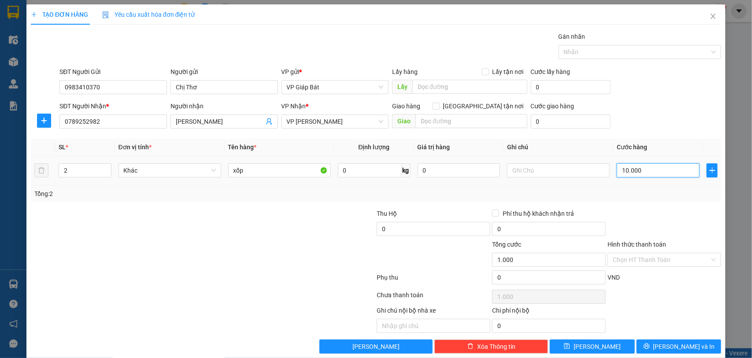
type input "10.000"
type input "100.000"
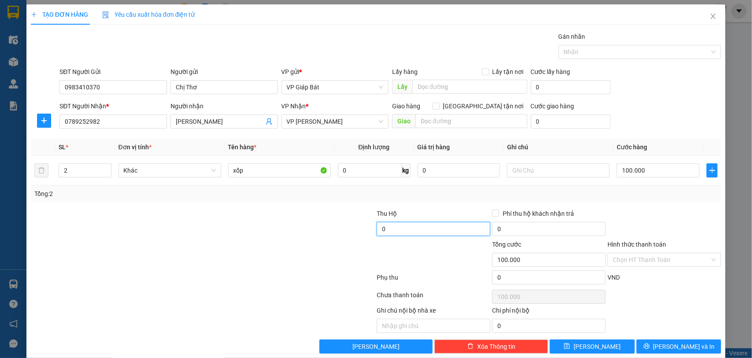
click at [417, 223] on input "0" at bounding box center [434, 229] width 114 height 14
click at [641, 51] on div at bounding box center [636, 52] width 150 height 11
type input "40.000"
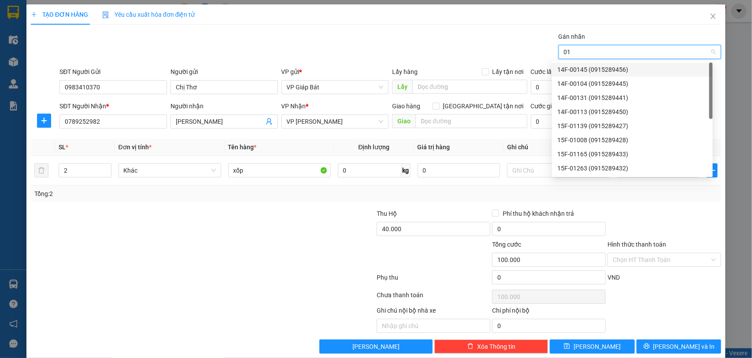
type input "015"
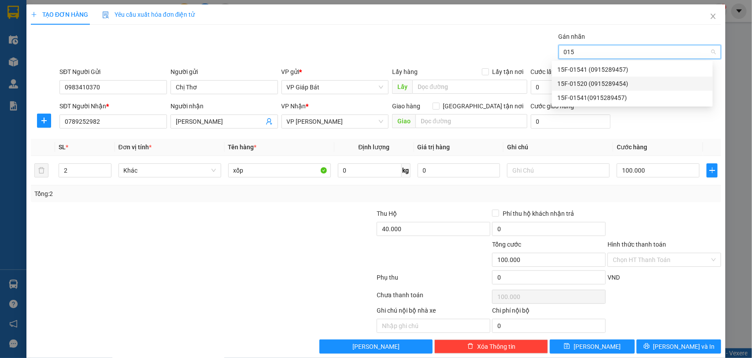
click at [596, 84] on div "15F-01520 (0915289454)" at bounding box center [632, 84] width 150 height 10
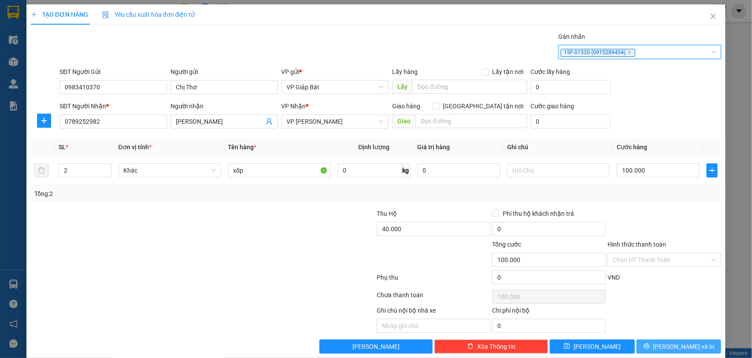
click at [668, 349] on span "[PERSON_NAME] và In" at bounding box center [685, 347] width 62 height 10
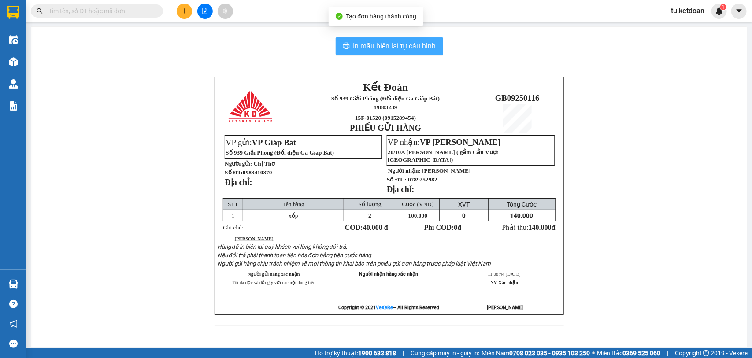
click at [412, 44] on span "In mẫu biên lai tự cấu hình" at bounding box center [394, 46] width 83 height 11
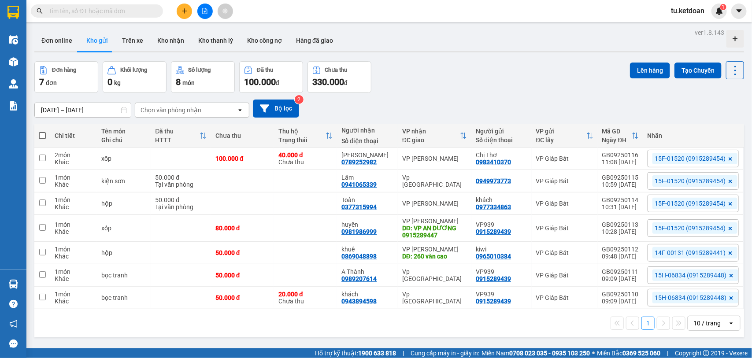
click at [128, 15] on input "text" at bounding box center [100, 11] width 104 height 10
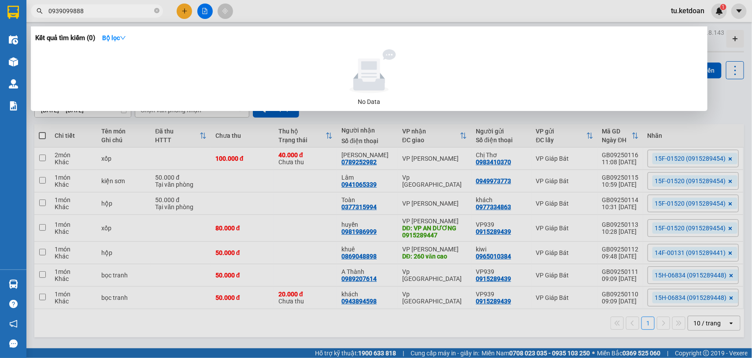
type input "0939099888"
click at [131, 11] on input "0939099888" at bounding box center [100, 11] width 104 height 10
drag, startPoint x: 131, startPoint y: 11, endPoint x: 115, endPoint y: 14, distance: 16.5
click at [129, 12] on input "0939099888" at bounding box center [100, 11] width 104 height 10
click at [158, 10] on icon "close-circle" at bounding box center [156, 10] width 5 height 5
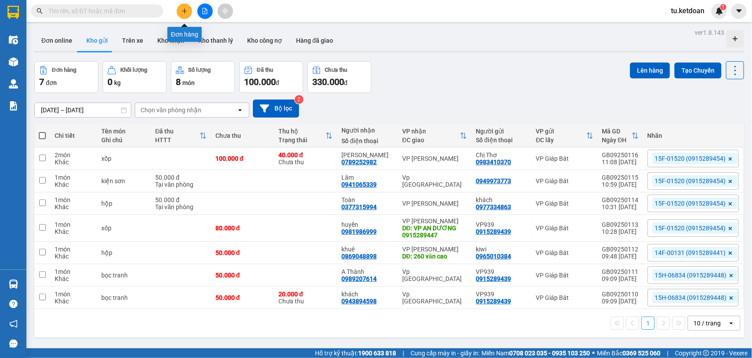
click at [184, 10] on icon "plus" at bounding box center [184, 10] width 0 height 5
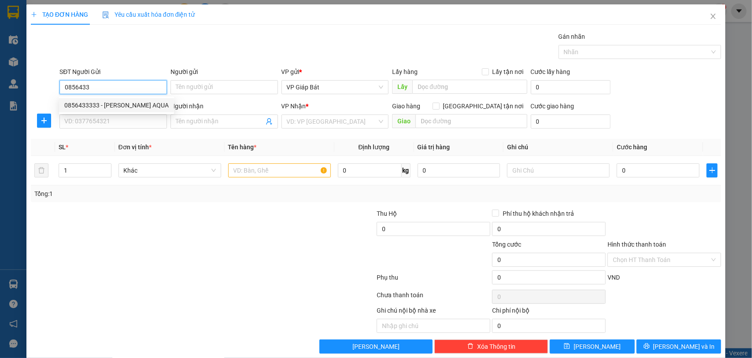
click at [135, 104] on div "0856433333 - [PERSON_NAME] AQUA" at bounding box center [116, 105] width 104 height 10
type input "0856433333"
type input "[PERSON_NAME] AQUA"
type input "0856433333"
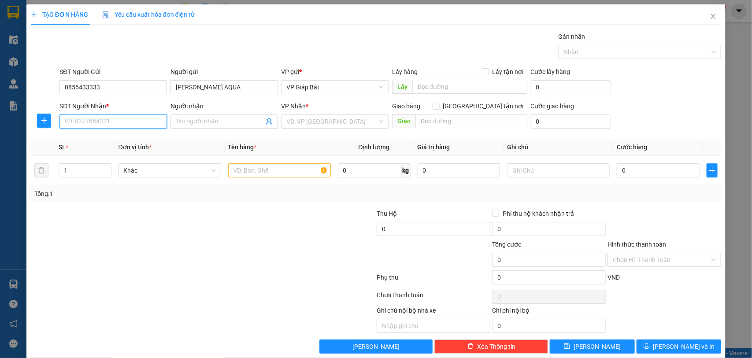
click at [123, 125] on input "SĐT Người Nhận *" at bounding box center [113, 122] width 108 height 14
type input "0939099888"
click at [218, 122] on input "Người nhận" at bounding box center [220, 122] width 88 height 10
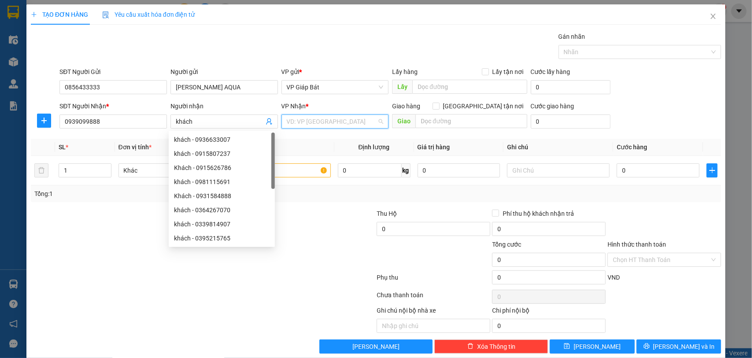
click at [334, 122] on input "search" at bounding box center [332, 121] width 91 height 13
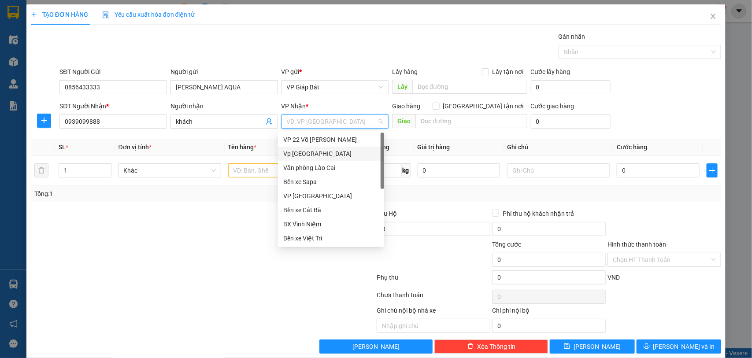
click at [326, 150] on div "Vp [GEOGRAPHIC_DATA]" at bounding box center [331, 154] width 96 height 10
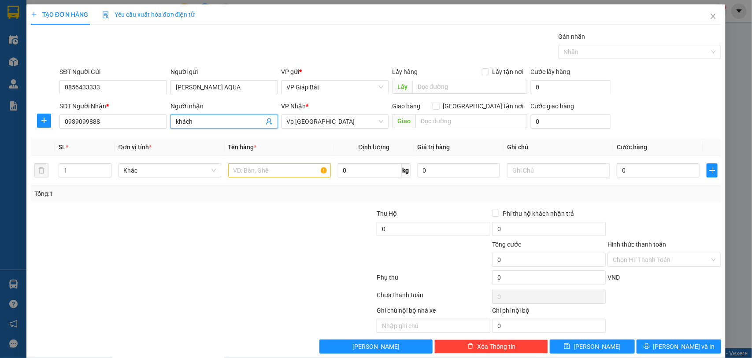
click at [201, 119] on input "khách" at bounding box center [220, 122] width 88 height 10
click at [327, 124] on span "Vp [GEOGRAPHIC_DATA]" at bounding box center [335, 121] width 97 height 13
type input "[PERSON_NAME]"
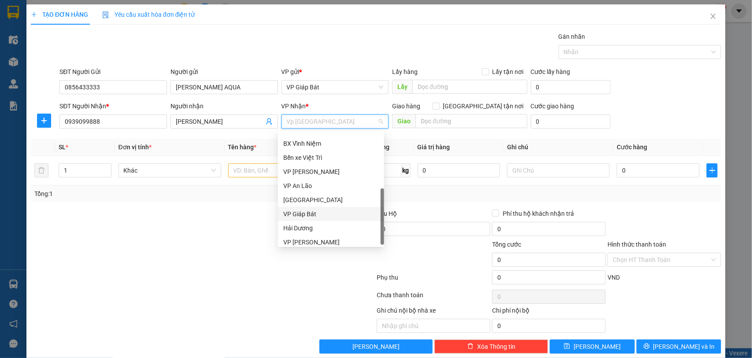
scroll to position [84, 0]
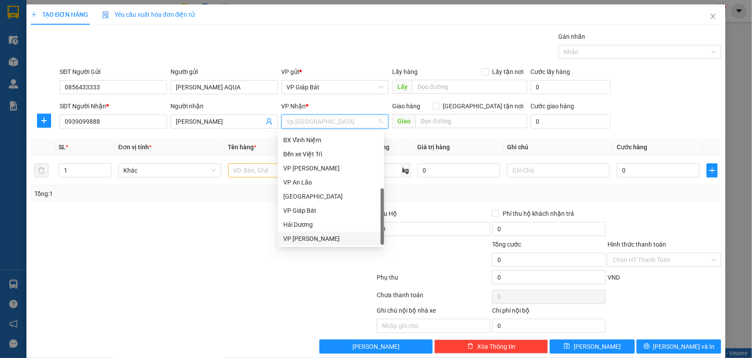
click at [336, 234] on div "VP [PERSON_NAME]" at bounding box center [331, 239] width 96 height 10
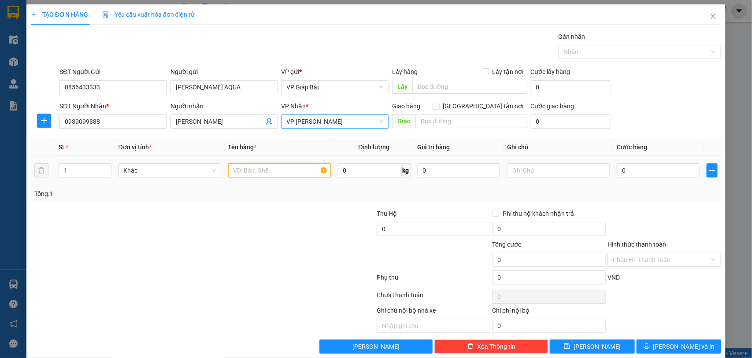
click at [264, 175] on input "text" at bounding box center [279, 170] width 103 height 14
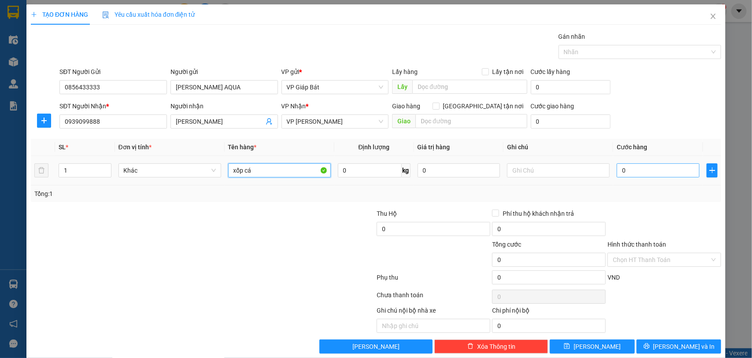
type input "xốp cá"
click at [642, 172] on input "0" at bounding box center [658, 170] width 83 height 14
type input "6"
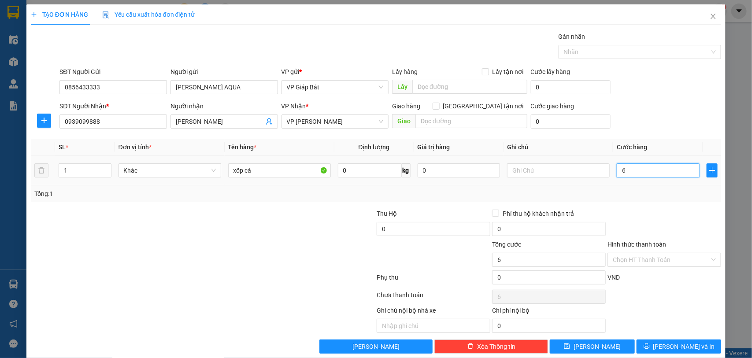
type input "60"
type input "600"
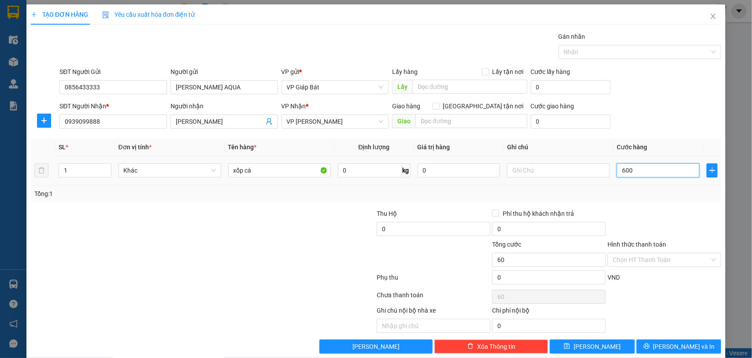
type input "600"
type input "6.000"
type input "60.000"
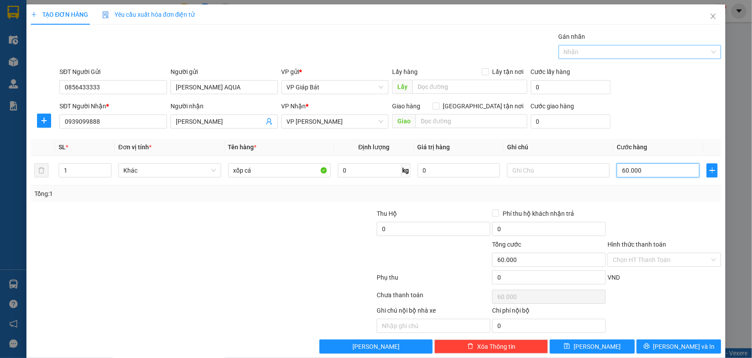
click at [650, 51] on div at bounding box center [636, 52] width 150 height 11
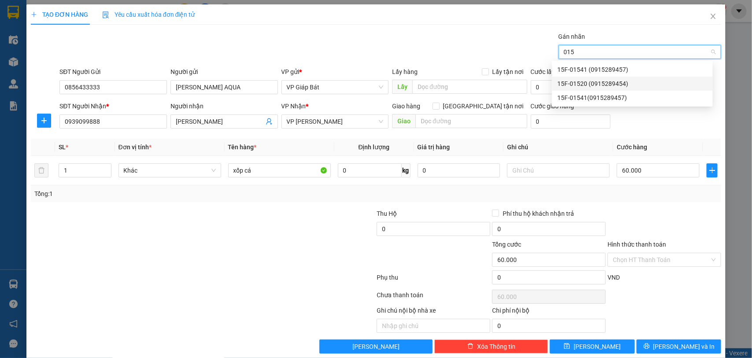
click at [620, 88] on div "15F-01520 (0915289454)" at bounding box center [632, 84] width 150 height 10
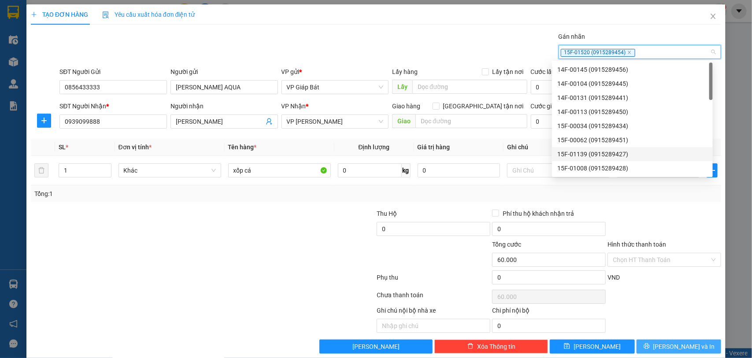
click at [673, 347] on span "[PERSON_NAME] và In" at bounding box center [685, 347] width 62 height 10
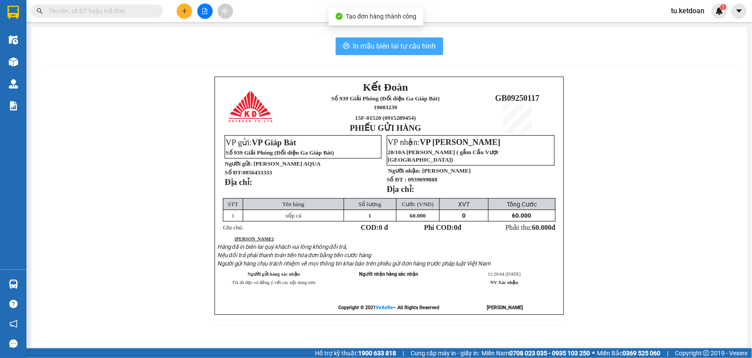
click at [353, 45] on span "In mẫu biên lai tự cấu hình" at bounding box center [394, 46] width 83 height 11
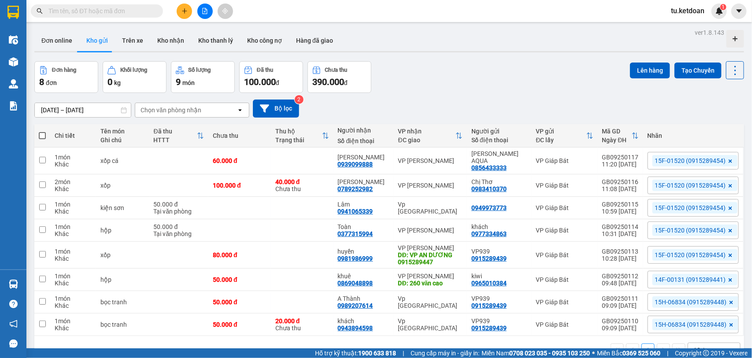
click at [183, 11] on icon "plus" at bounding box center [184, 11] width 5 height 0
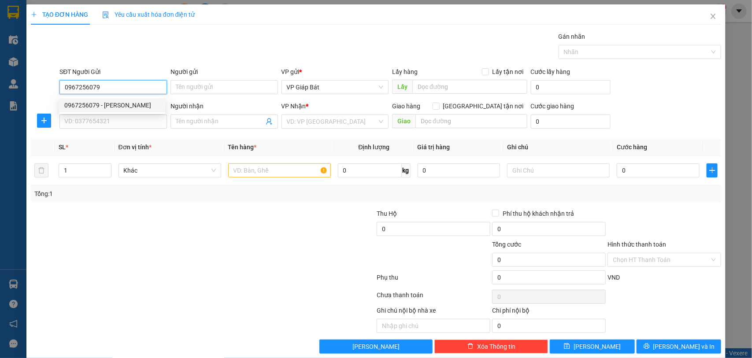
click at [108, 104] on div "0967256079 - [PERSON_NAME]" at bounding box center [112, 105] width 96 height 10
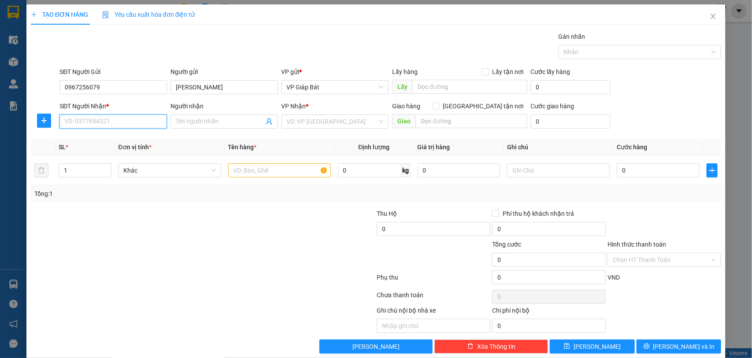
click at [104, 124] on input "SĐT Người Nhận *" at bounding box center [113, 122] width 108 height 14
click at [223, 122] on input "Người nhận" at bounding box center [220, 122] width 88 height 10
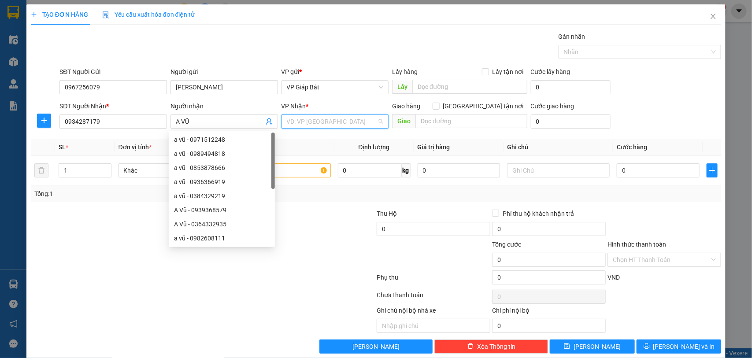
click at [335, 118] on input "search" at bounding box center [332, 121] width 91 height 13
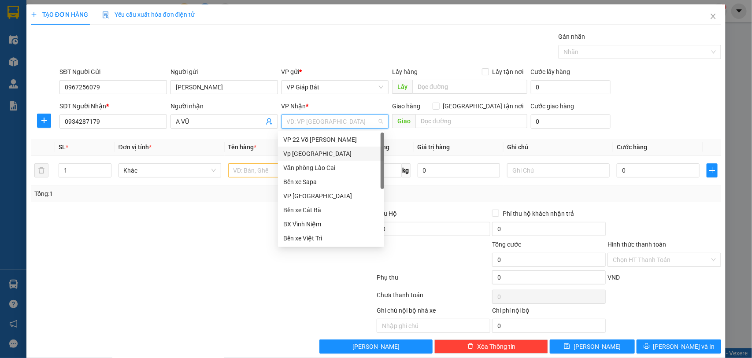
click at [304, 150] on div "Vp [GEOGRAPHIC_DATA]" at bounding box center [331, 154] width 96 height 10
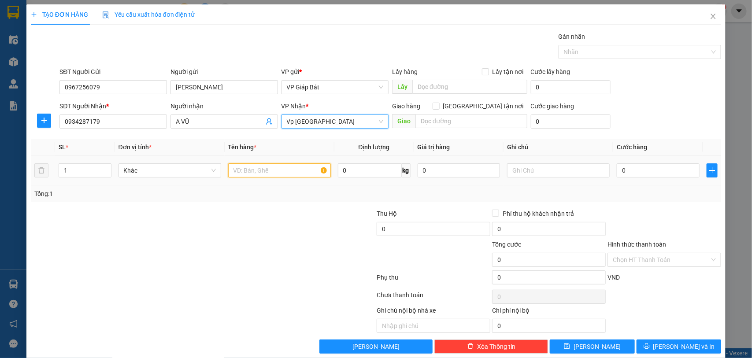
click at [256, 170] on input "text" at bounding box center [279, 170] width 103 height 14
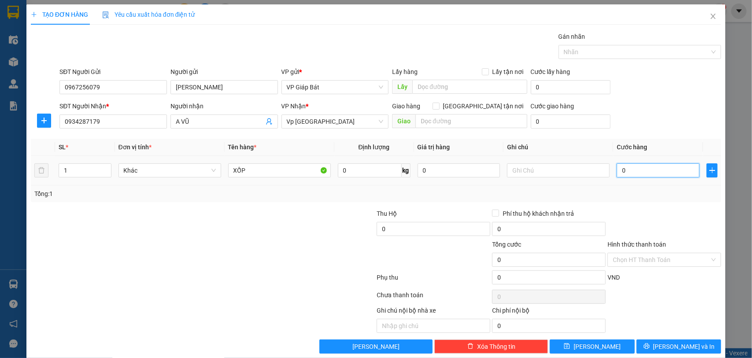
drag, startPoint x: 648, startPoint y: 166, endPoint x: 665, endPoint y: 153, distance: 20.7
click at [649, 164] on input "0" at bounding box center [658, 170] width 83 height 14
click at [651, 259] on input "Hình thức thanh toán" at bounding box center [661, 259] width 97 height 13
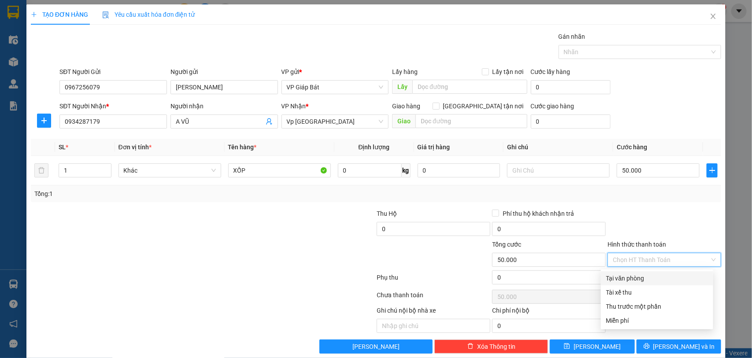
click at [639, 277] on div "Tại văn phòng" at bounding box center [657, 279] width 102 height 10
click at [594, 51] on div at bounding box center [636, 52] width 150 height 11
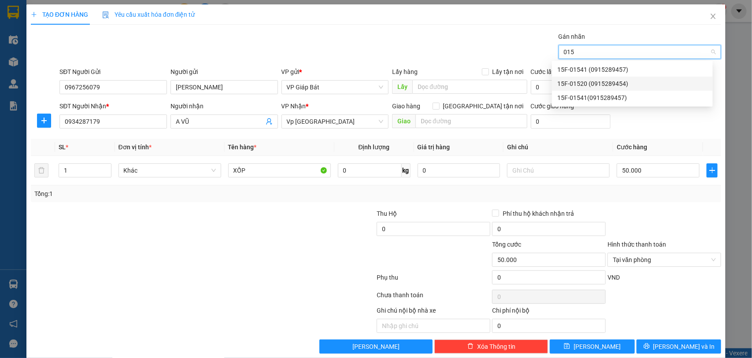
drag, startPoint x: 624, startPoint y: 78, endPoint x: 645, endPoint y: 189, distance: 113.5
click at [625, 80] on div "15F-01520 (0915289454)" at bounding box center [632, 84] width 161 height 14
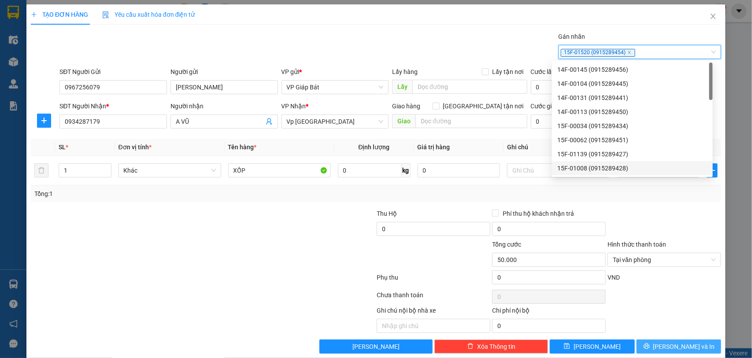
click at [668, 345] on span "[PERSON_NAME] và In" at bounding box center [685, 347] width 62 height 10
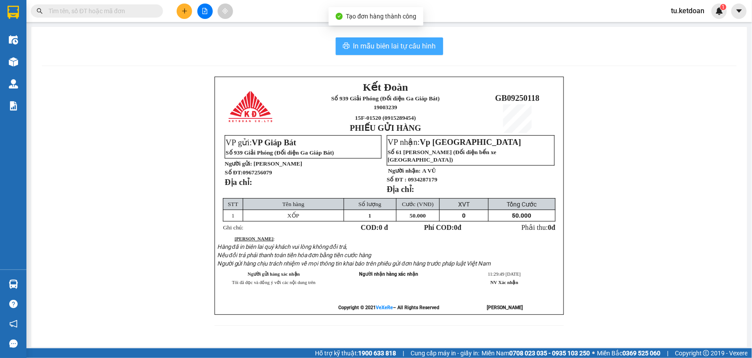
click at [393, 52] on button "In mẫu biên lai tự cấu hình" at bounding box center [390, 46] width 108 height 18
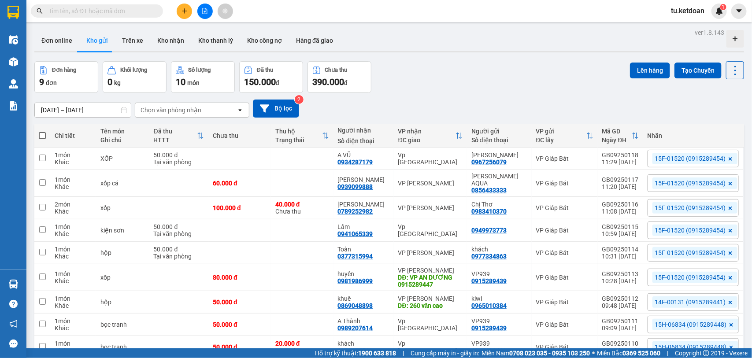
click at [97, 9] on input "text" at bounding box center [100, 11] width 104 height 10
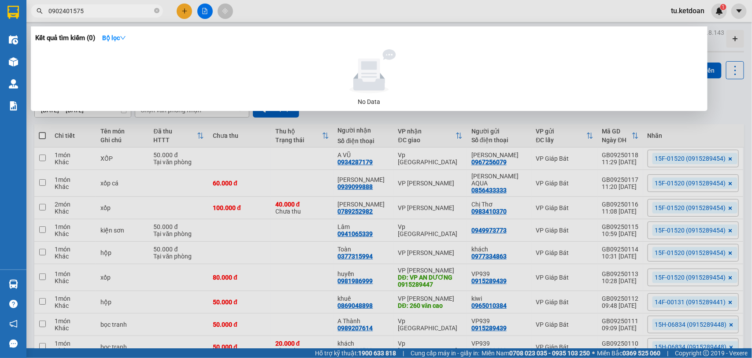
click at [154, 6] on span at bounding box center [156, 11] width 5 height 10
drag, startPoint x: 156, startPoint y: 10, endPoint x: 181, endPoint y: 0, distance: 26.9
click at [159, 8] on icon "close-circle" at bounding box center [156, 10] width 5 height 5
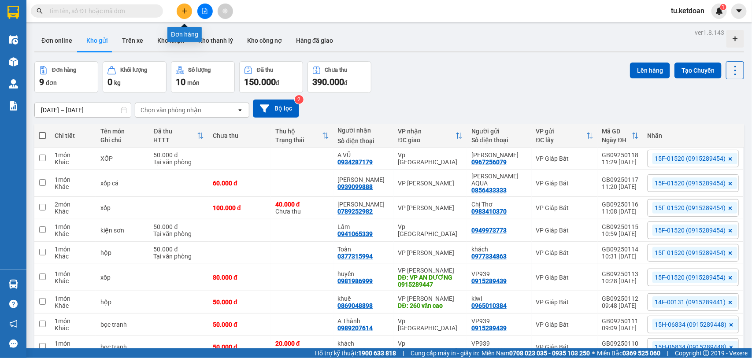
click at [186, 7] on button at bounding box center [184, 11] width 15 height 15
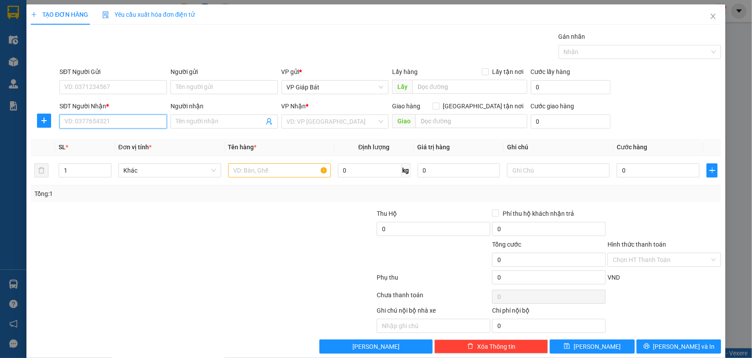
click at [146, 128] on input "SĐT Người Nhận *" at bounding box center [113, 122] width 108 height 14
click at [104, 139] on div "0339464646 - c vân" at bounding box center [112, 140] width 96 height 10
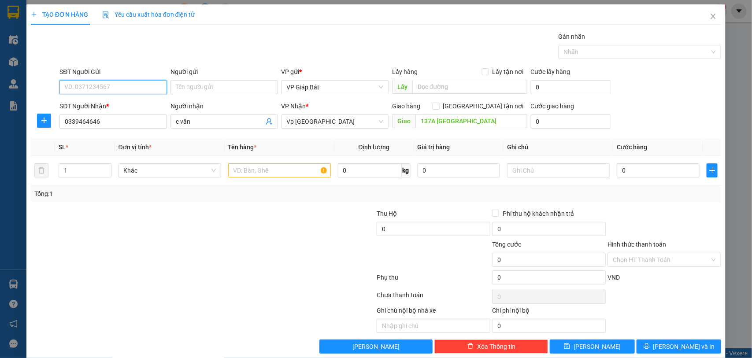
click at [110, 85] on input "SĐT Người Gửi" at bounding box center [113, 87] width 108 height 14
click at [106, 104] on div "0915289439 - VP939" at bounding box center [112, 105] width 96 height 10
click at [256, 171] on input "text" at bounding box center [279, 170] width 103 height 14
click at [645, 172] on input "0" at bounding box center [658, 170] width 83 height 14
click at [711, 18] on icon "close" at bounding box center [713, 16] width 5 height 5
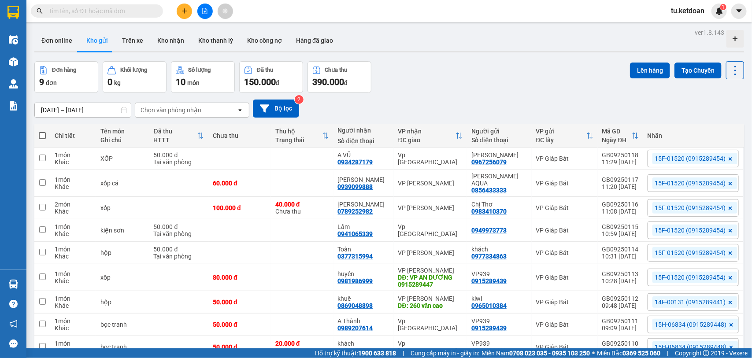
click at [140, 5] on span at bounding box center [97, 10] width 132 height 13
click at [135, 13] on input "text" at bounding box center [100, 11] width 104 height 10
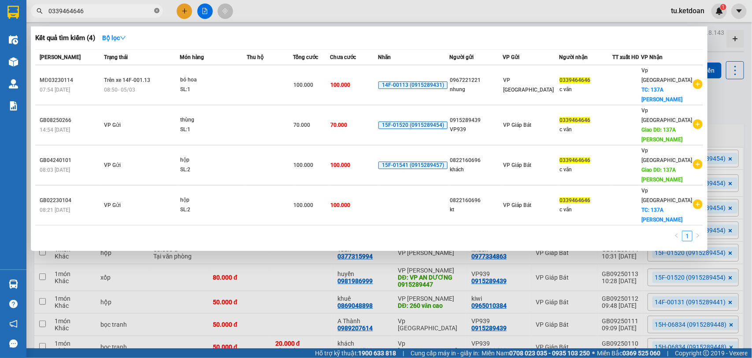
click at [156, 10] on icon "close-circle" at bounding box center [156, 10] width 5 height 5
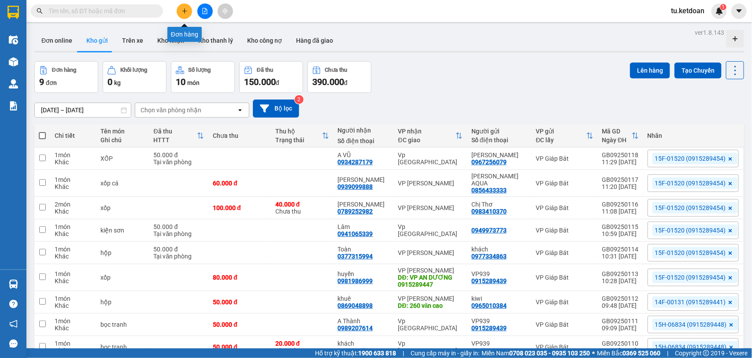
click at [182, 14] on icon "plus" at bounding box center [185, 11] width 6 height 6
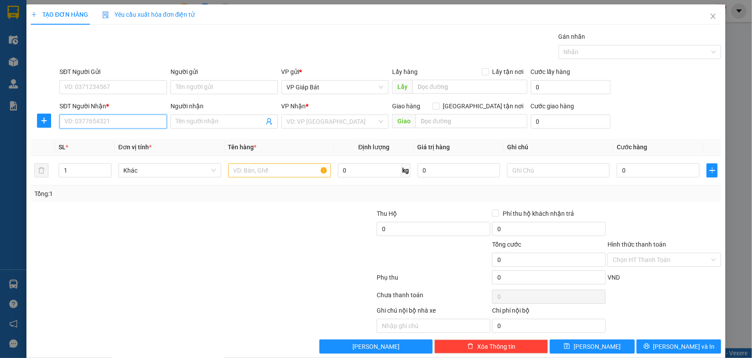
click at [131, 122] on input "SĐT Người Nhận *" at bounding box center [113, 122] width 108 height 14
click at [116, 139] on div "0339464646 - c vân" at bounding box center [112, 140] width 96 height 10
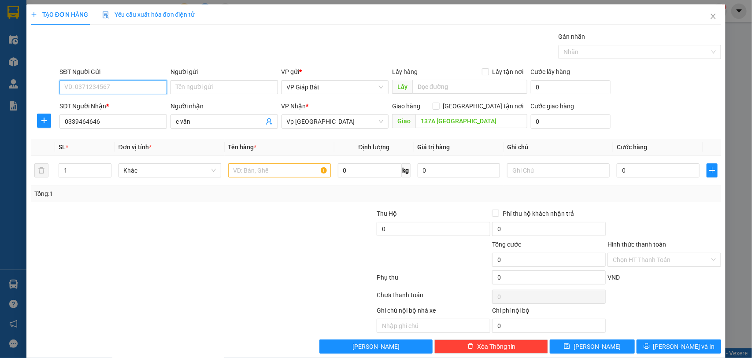
click at [130, 84] on input "SĐT Người Gửi" at bounding box center [113, 87] width 108 height 14
click at [126, 103] on div "0915289439 - VP939" at bounding box center [112, 105] width 96 height 10
click at [254, 172] on input "text" at bounding box center [279, 170] width 103 height 14
click at [636, 175] on input "0" at bounding box center [658, 170] width 83 height 14
click at [613, 48] on div at bounding box center [636, 52] width 150 height 11
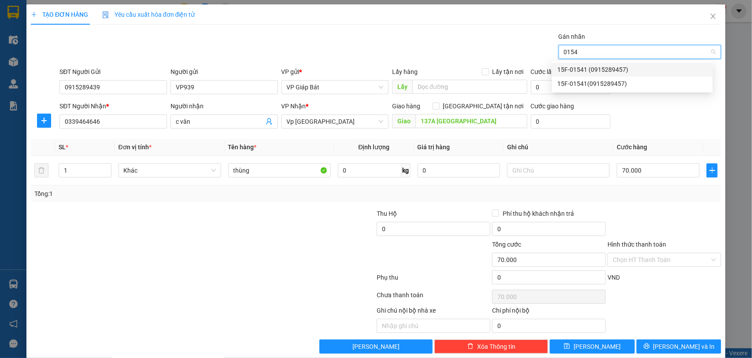
click at [610, 69] on div "15F-01541 (0915289457)" at bounding box center [632, 70] width 150 height 10
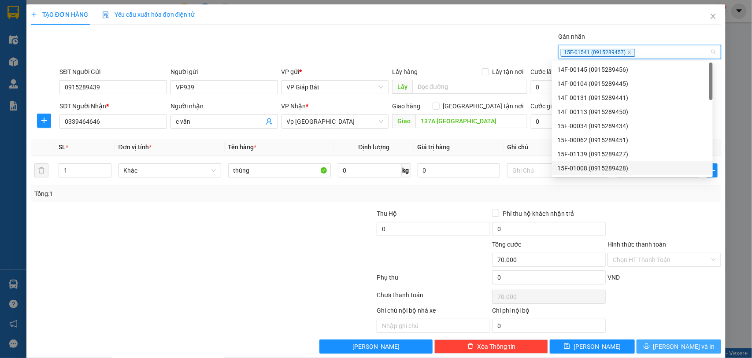
click at [671, 345] on span "[PERSON_NAME] và In" at bounding box center [685, 347] width 62 height 10
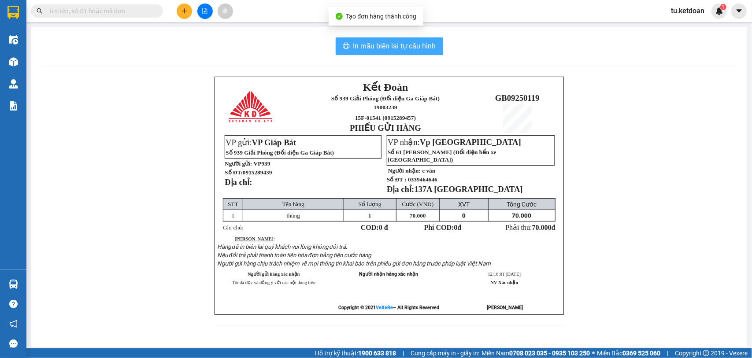
click at [393, 52] on span "In mẫu biên lai tự cấu hình" at bounding box center [394, 46] width 83 height 11
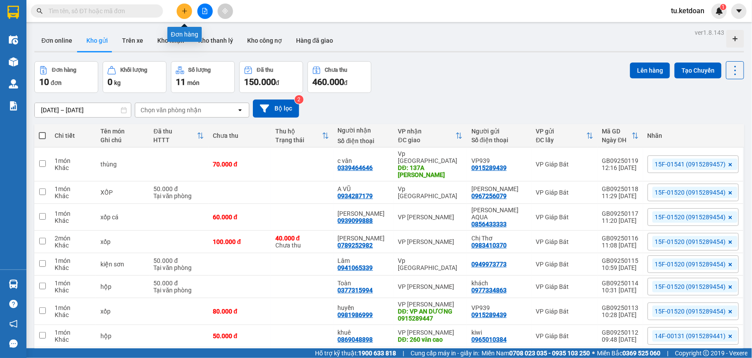
click at [185, 10] on icon "plus" at bounding box center [185, 11] width 6 height 6
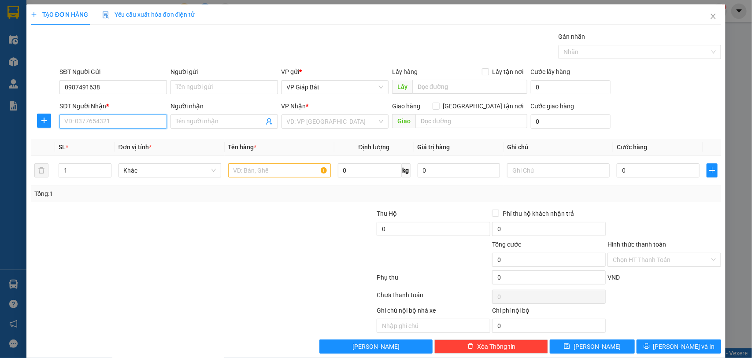
click at [105, 122] on input "SĐT Người Nhận *" at bounding box center [113, 122] width 108 height 14
click at [189, 116] on span at bounding box center [225, 122] width 108 height 14
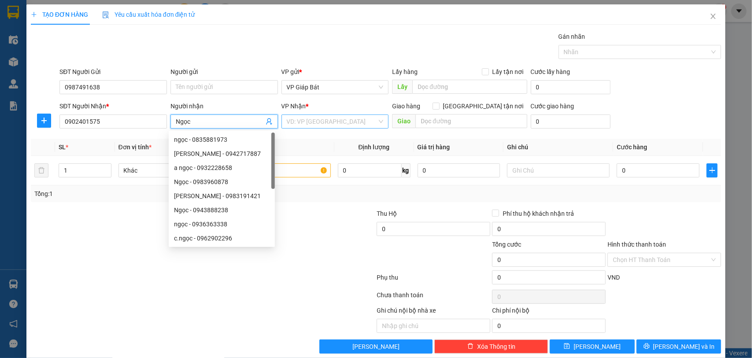
click at [310, 122] on input "search" at bounding box center [332, 121] width 91 height 13
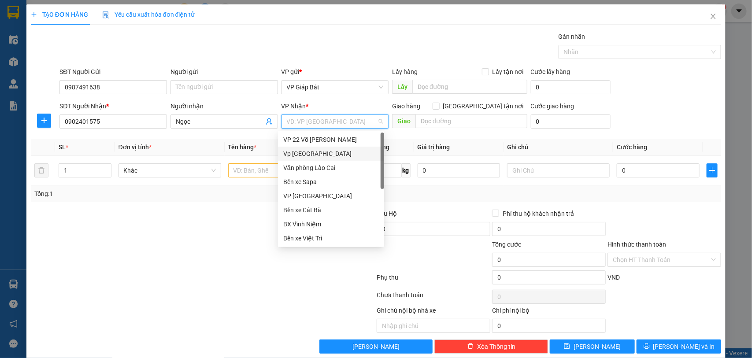
click at [315, 152] on div "Vp [GEOGRAPHIC_DATA]" at bounding box center [331, 154] width 96 height 10
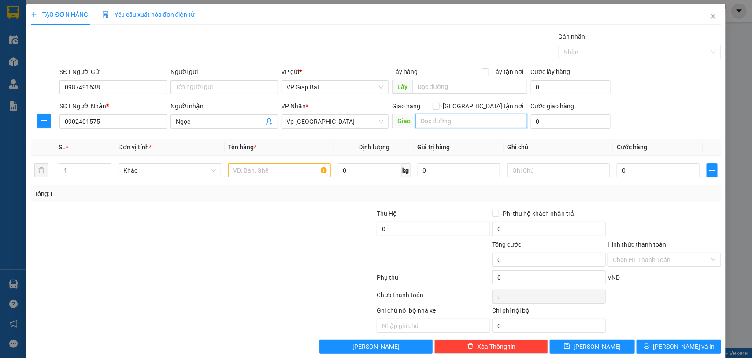
click at [426, 120] on input "text" at bounding box center [472, 121] width 112 height 14
click at [262, 176] on input "text" at bounding box center [279, 170] width 103 height 14
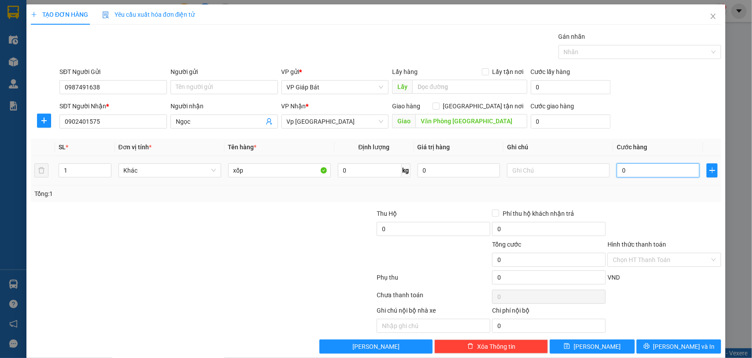
click at [639, 172] on input "0" at bounding box center [658, 170] width 83 height 14
click at [616, 51] on div at bounding box center [636, 52] width 150 height 11
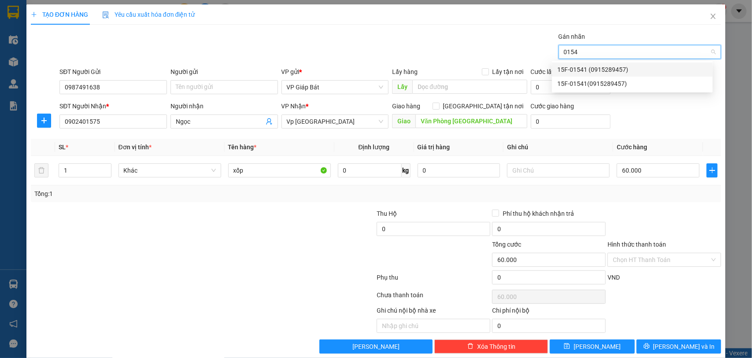
click at [609, 64] on div "15F-01541 (0915289457)" at bounding box center [632, 70] width 161 height 14
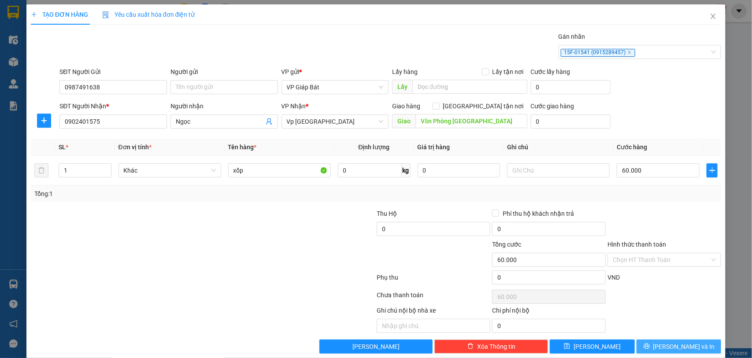
click at [665, 346] on span "[PERSON_NAME] và In" at bounding box center [685, 347] width 62 height 10
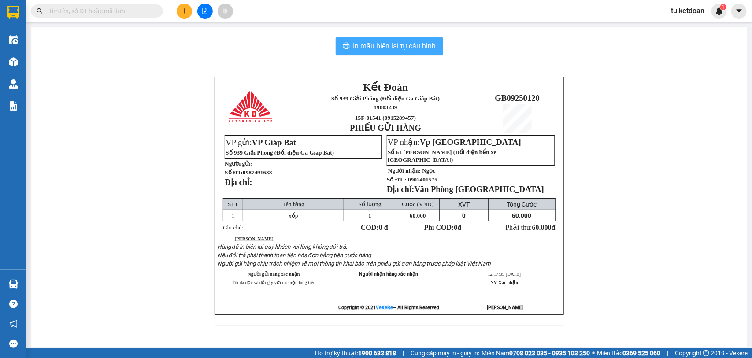
click at [383, 45] on span "In mẫu biên lai tự cấu hình" at bounding box center [394, 46] width 83 height 11
